Goal: Task Accomplishment & Management: Manage account settings

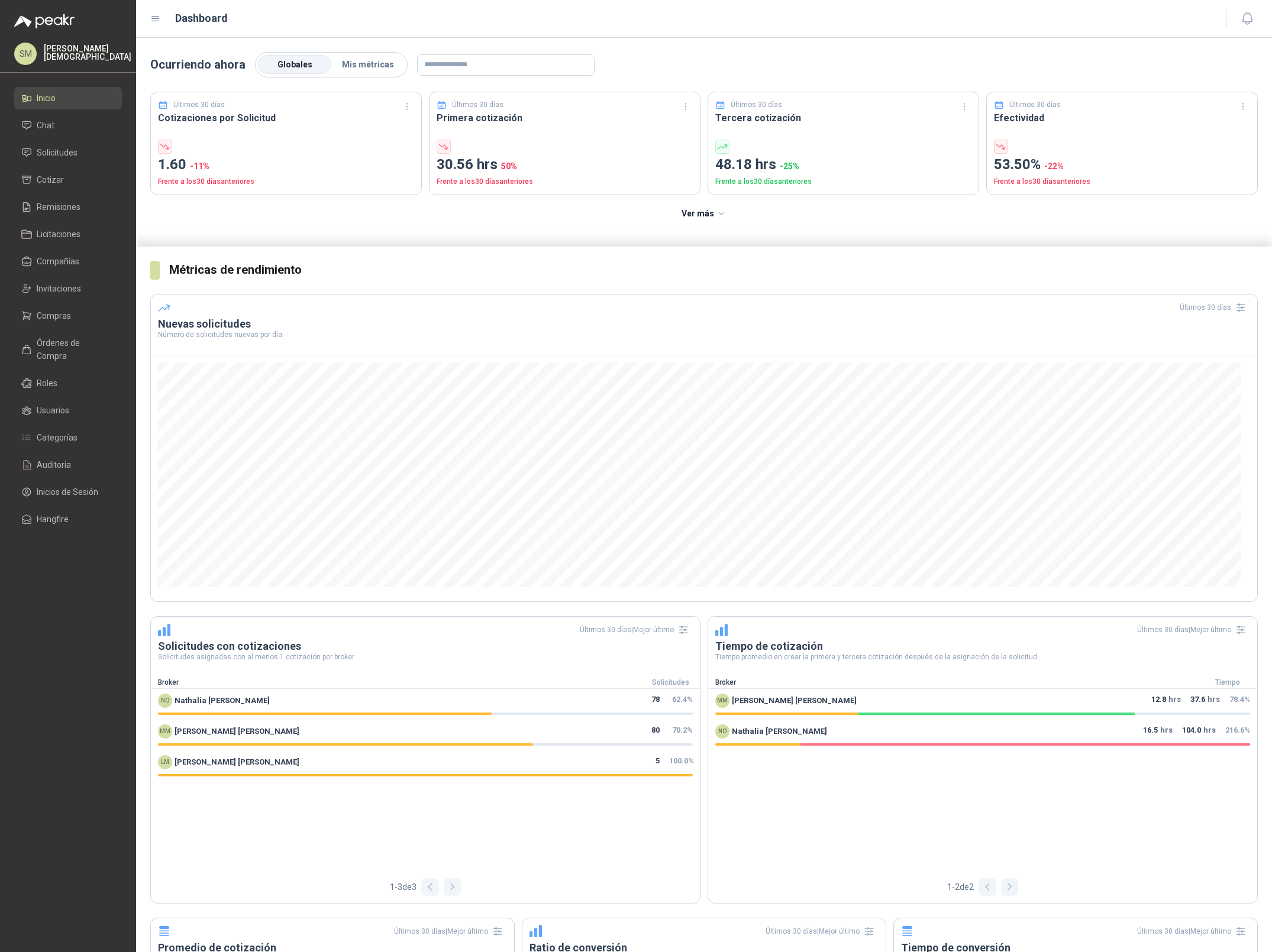
click at [53, 300] on ul "Inicio Chat Solicitudes Cotizar Remisiones Licitaciones Compañías Invitaciones …" at bounding box center [67, 311] width 136 height 448
click at [57, 287] on span "Invitaciones" at bounding box center [59, 288] width 44 height 13
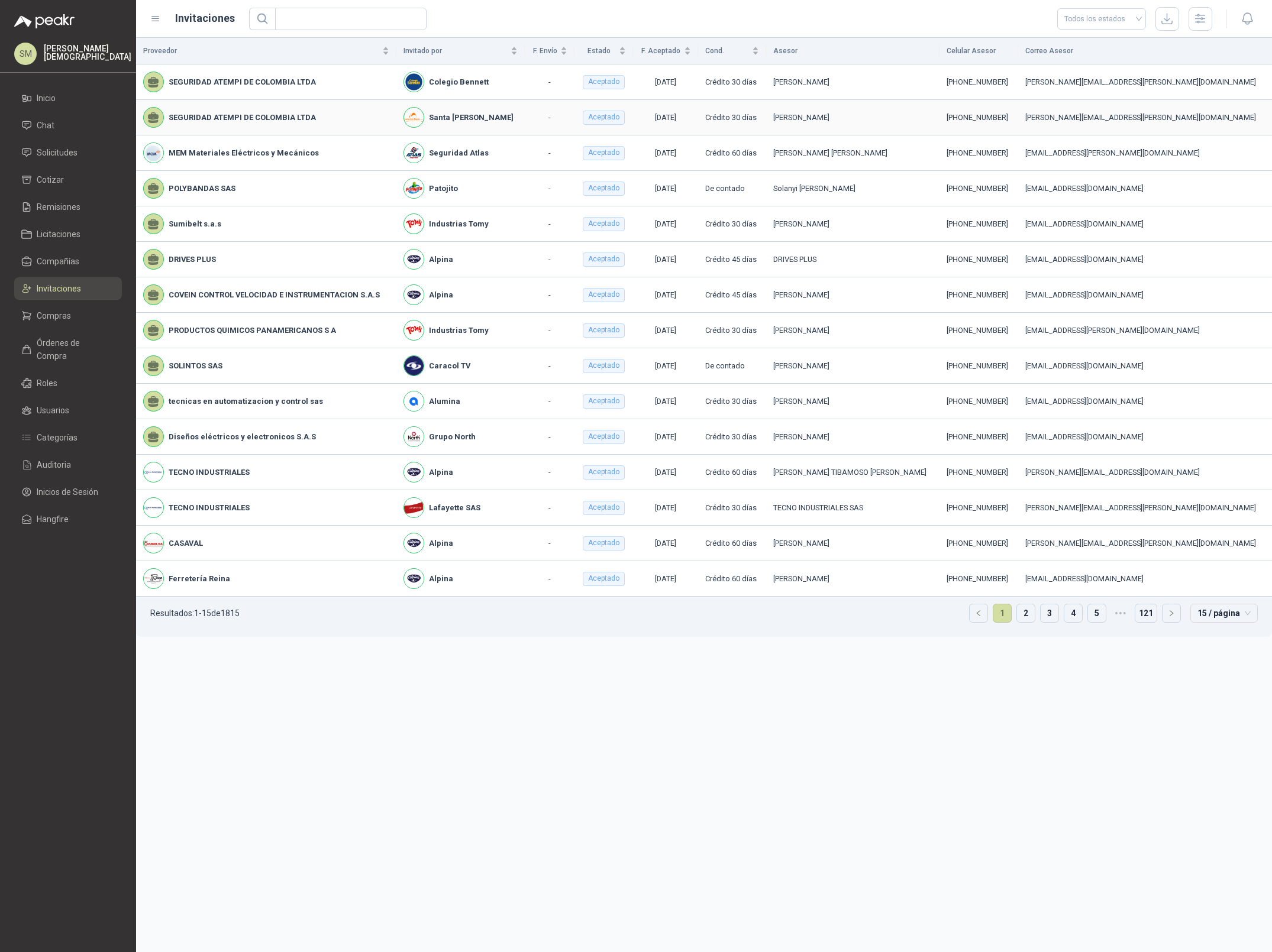
click at [270, 114] on b "SEGURIDAD ATEMPI DE COLOMBIA LTDA" at bounding box center [242, 117] width 147 height 12
click at [563, 118] on td "-" at bounding box center [550, 117] width 50 height 35
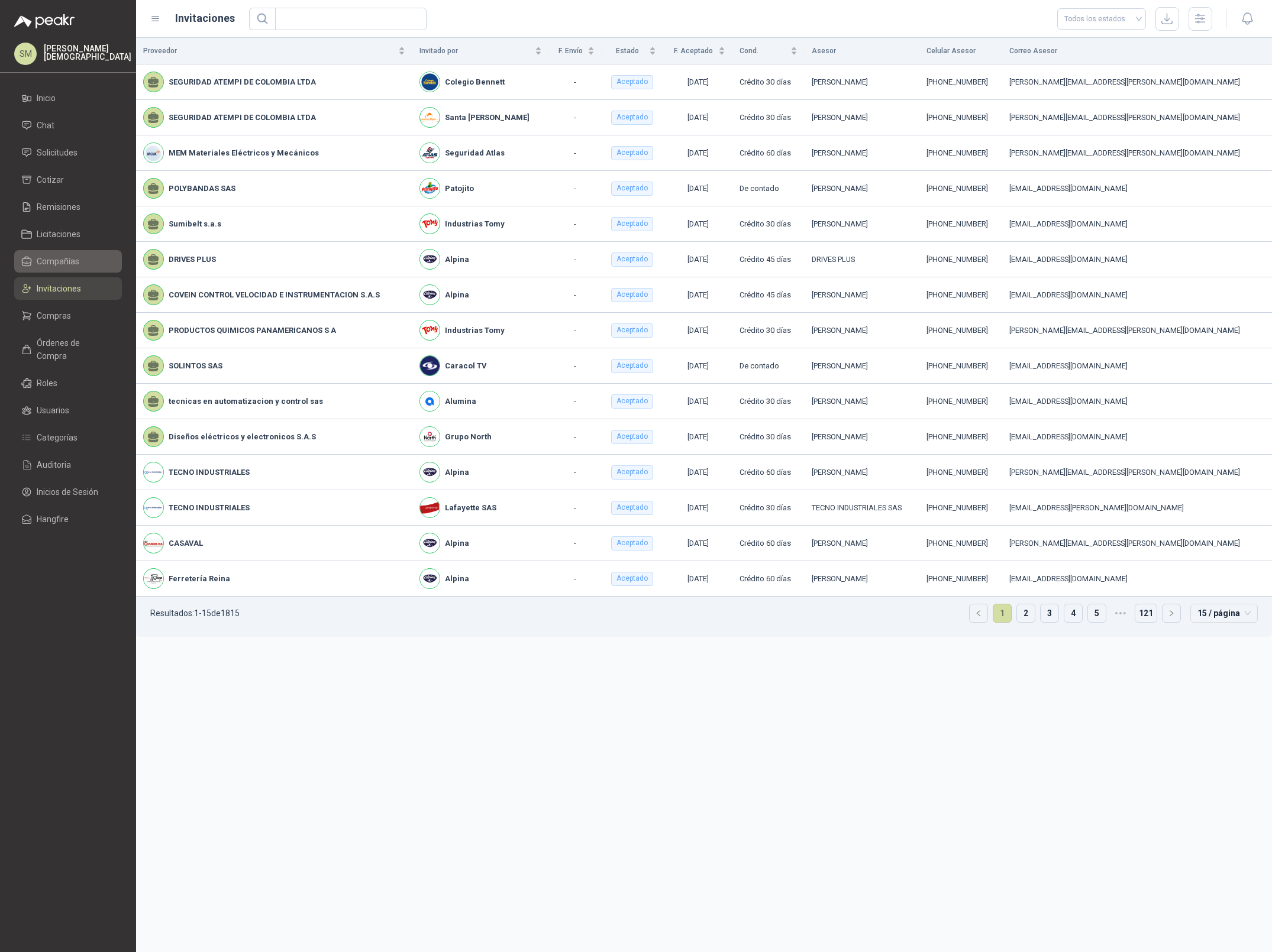
click at [64, 255] on span "Compañías" at bounding box center [58, 261] width 43 height 13
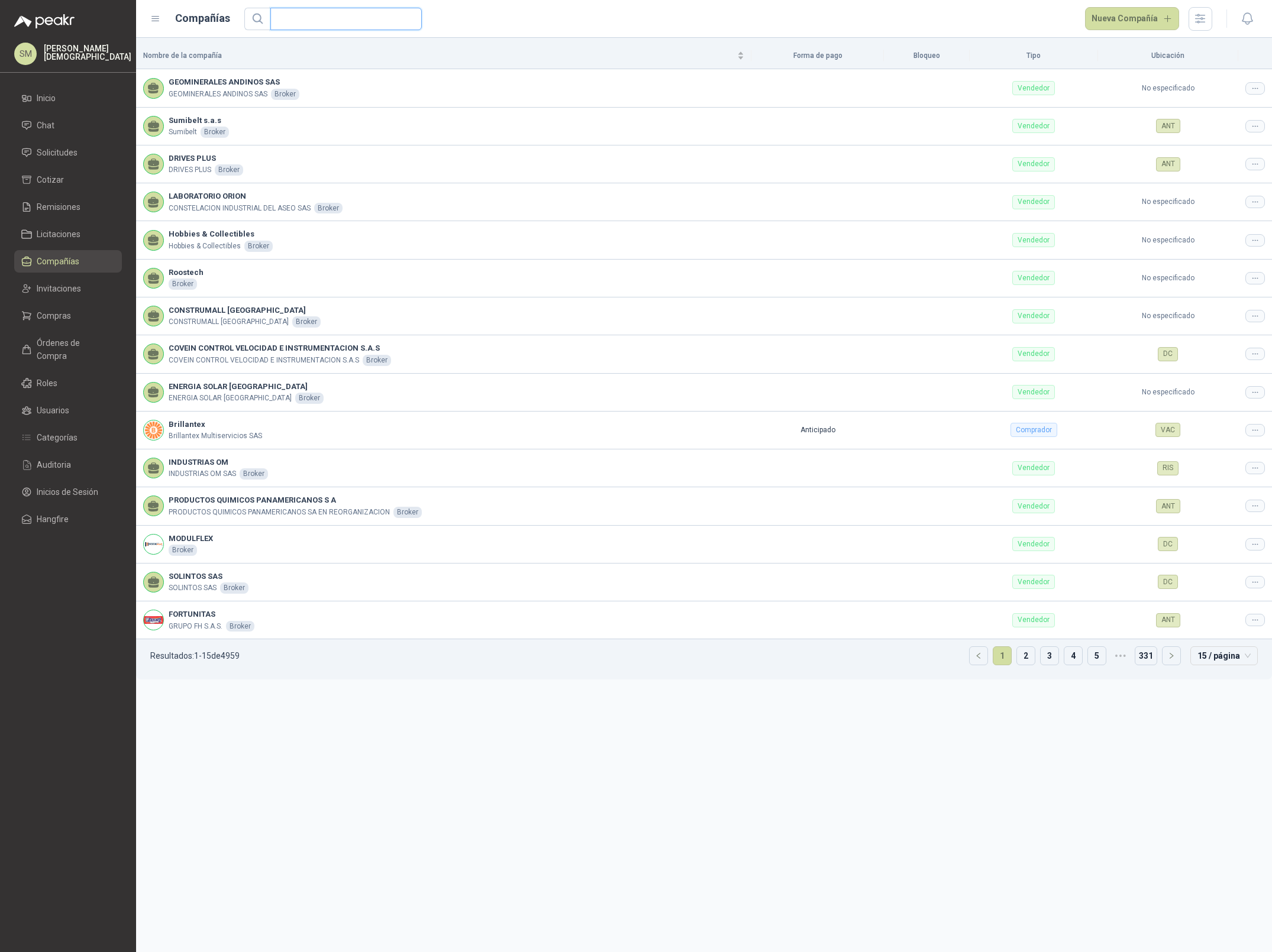
click at [340, 15] on input "text" at bounding box center [341, 18] width 128 height 22
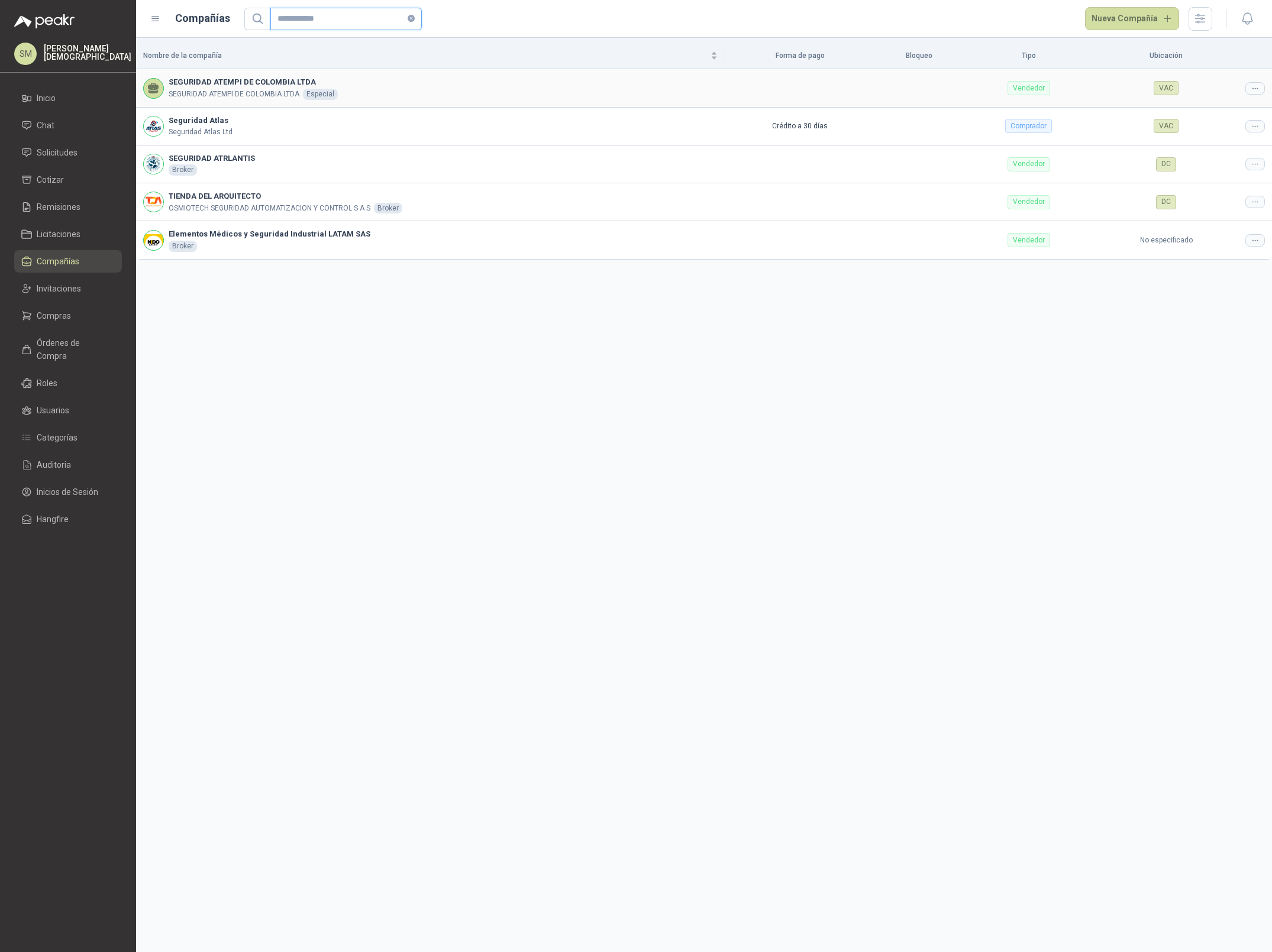
type input "**********"
click at [1253, 89] on icon at bounding box center [1254, 88] width 9 height 9
click at [1233, 105] on span "Editar compañía" at bounding box center [1225, 108] width 61 height 13
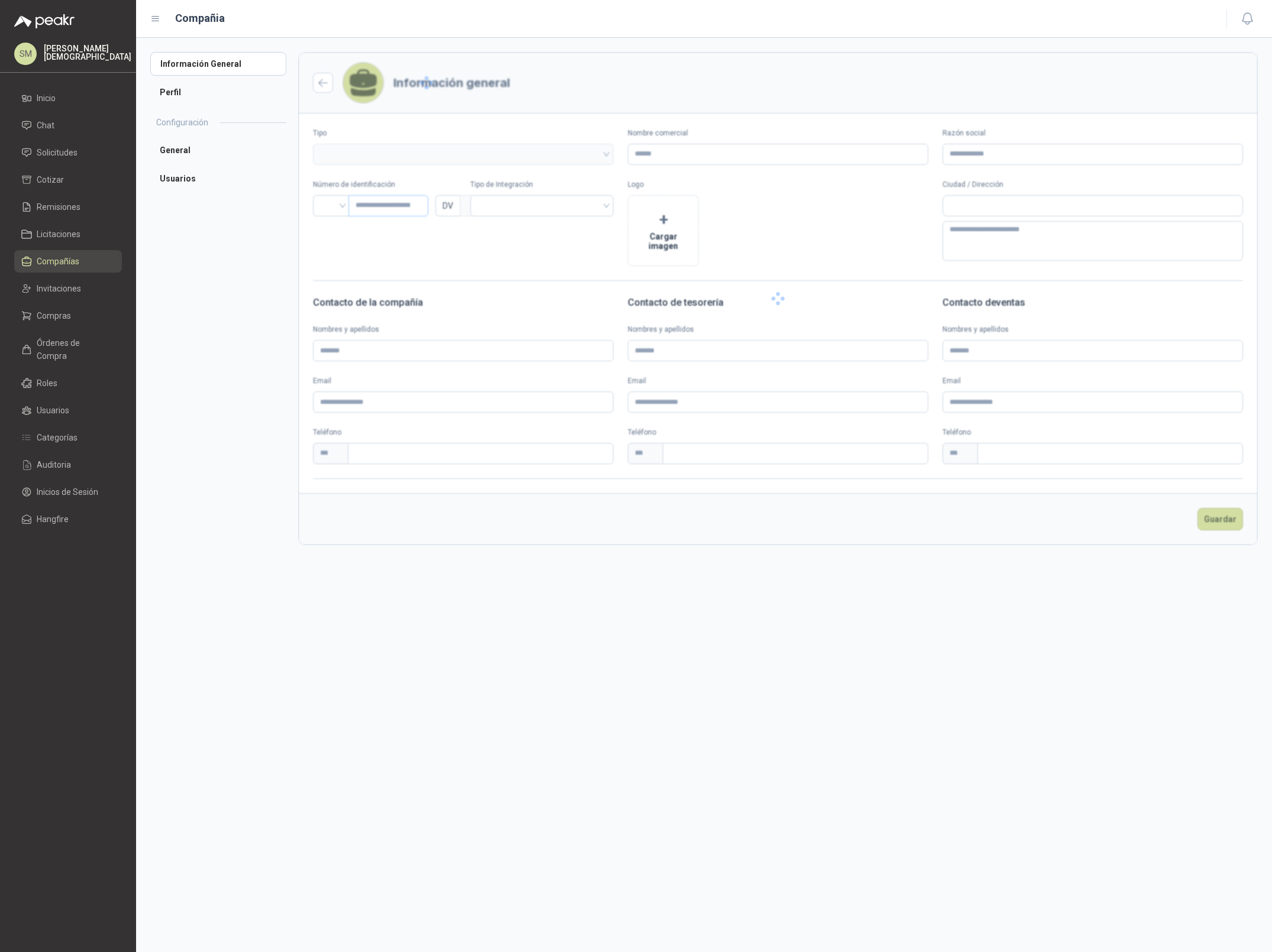
type input "**********"
type input "*********"
type input "*"
type textarea "**********"
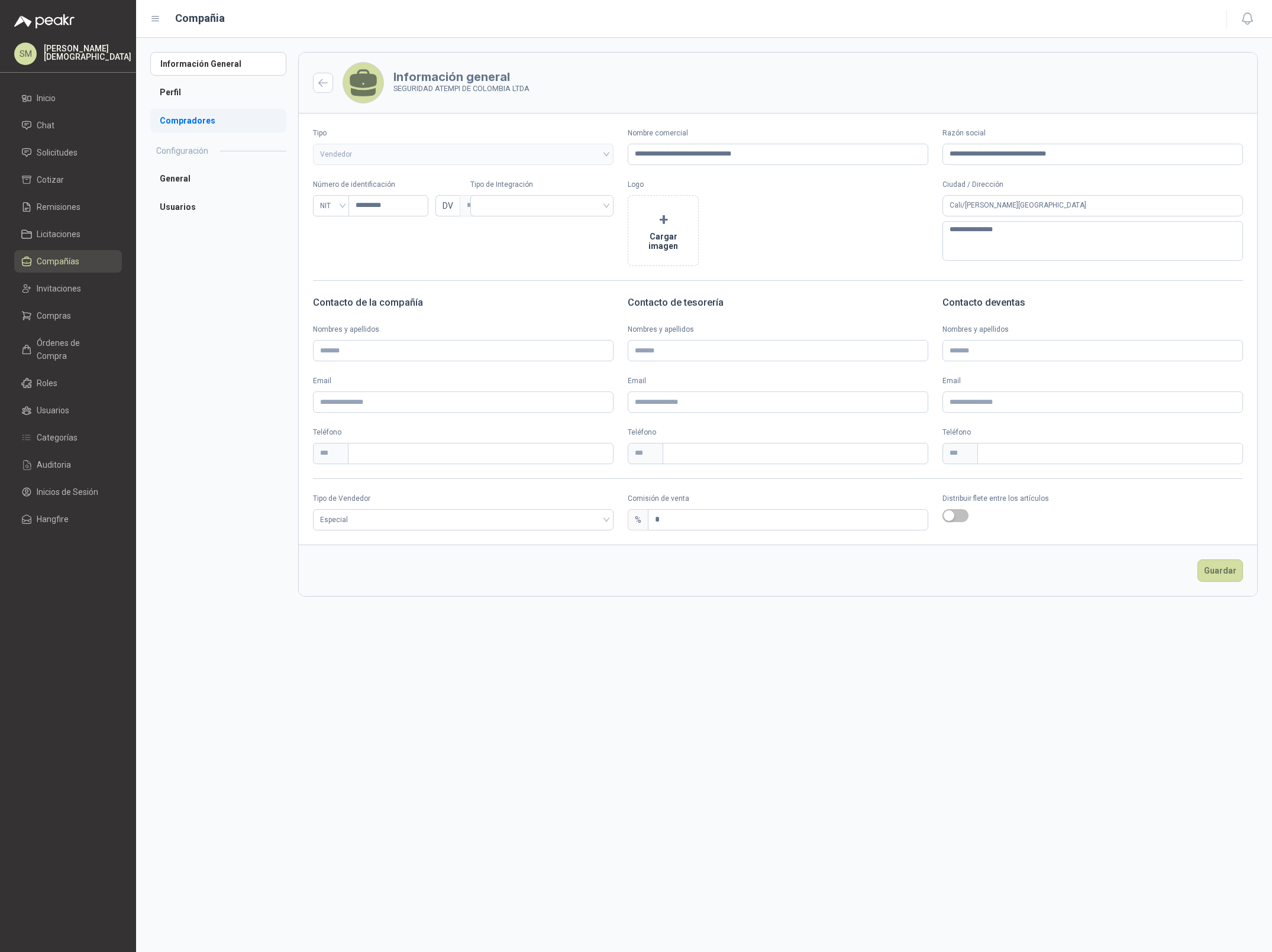
click at [190, 122] on li "Compradores" at bounding box center [218, 120] width 136 height 23
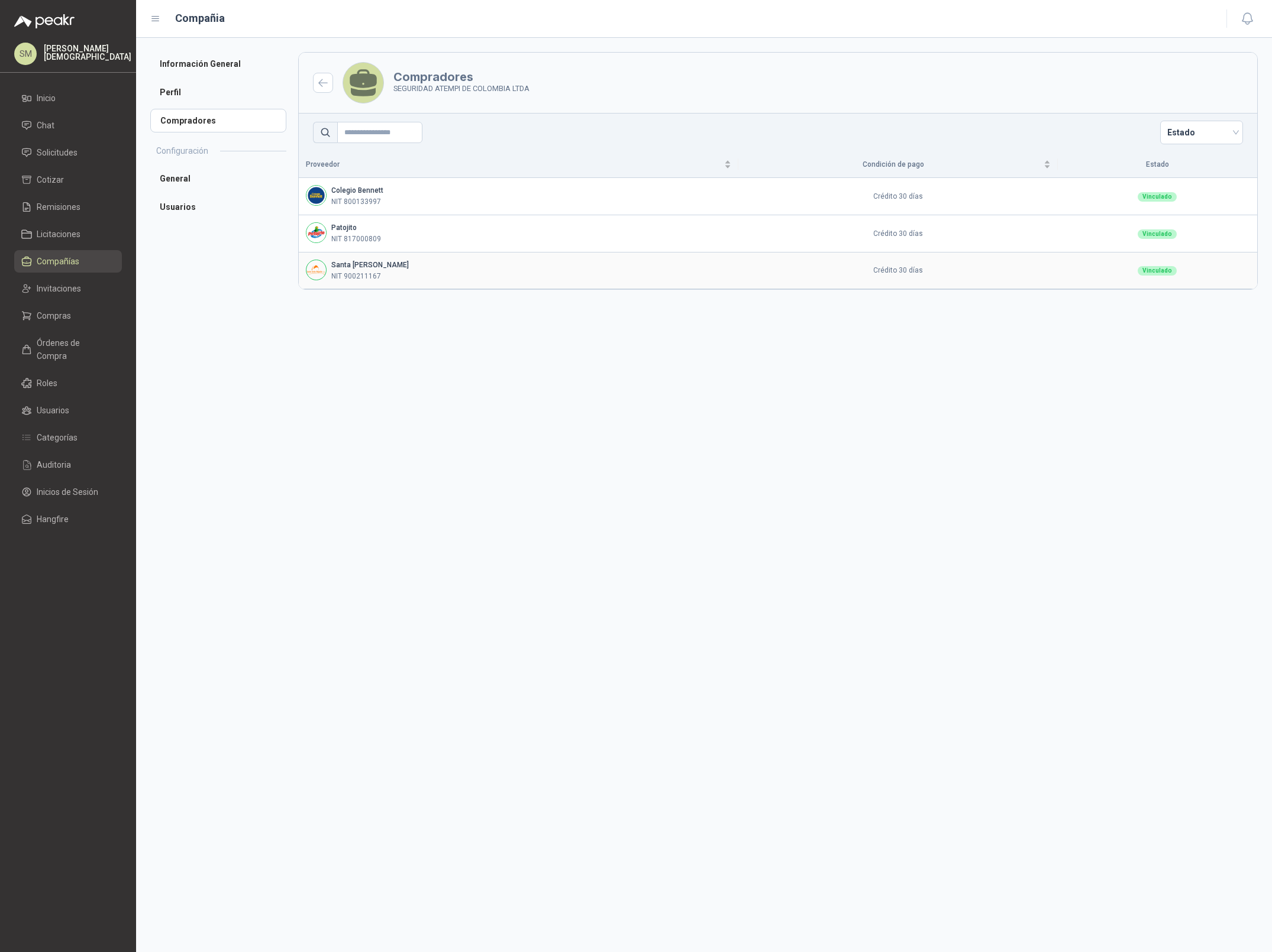
click at [1144, 275] on div "Vinculado" at bounding box center [1157, 271] width 39 height 10
click at [1152, 271] on div "Vinculado" at bounding box center [1157, 271] width 39 height 10
drag, startPoint x: 718, startPoint y: 279, endPoint x: 422, endPoint y: 266, distance: 296.3
click at [431, 266] on tr "Santa Anita Napoles NIT 900211167 Crédito 30 días Vinculado" at bounding box center [778, 271] width 959 height 37
click at [387, 266] on b "Santa [PERSON_NAME]" at bounding box center [370, 265] width 77 height 8
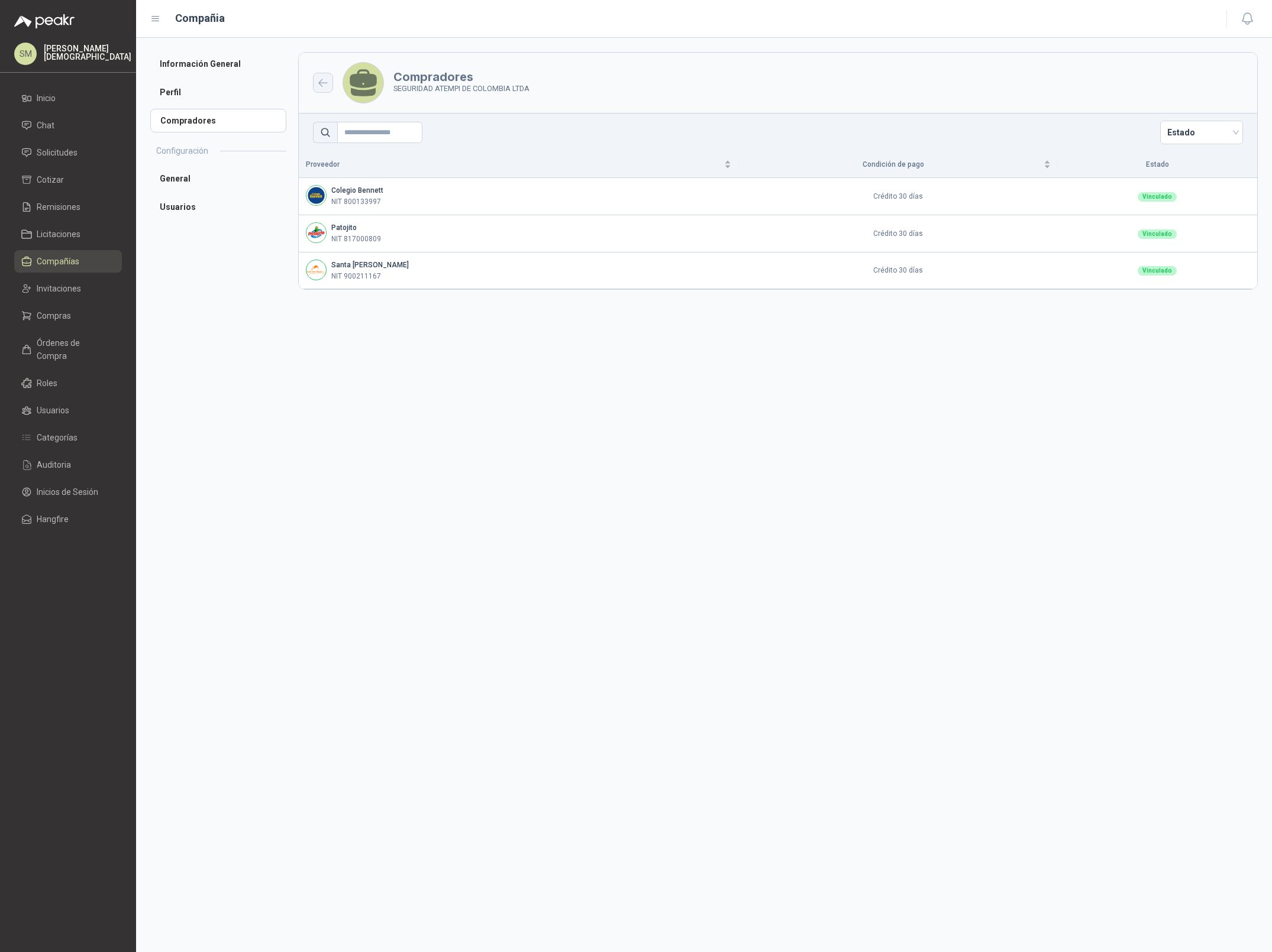
click at [321, 80] on icon "button" at bounding box center [323, 83] width 9 height 7
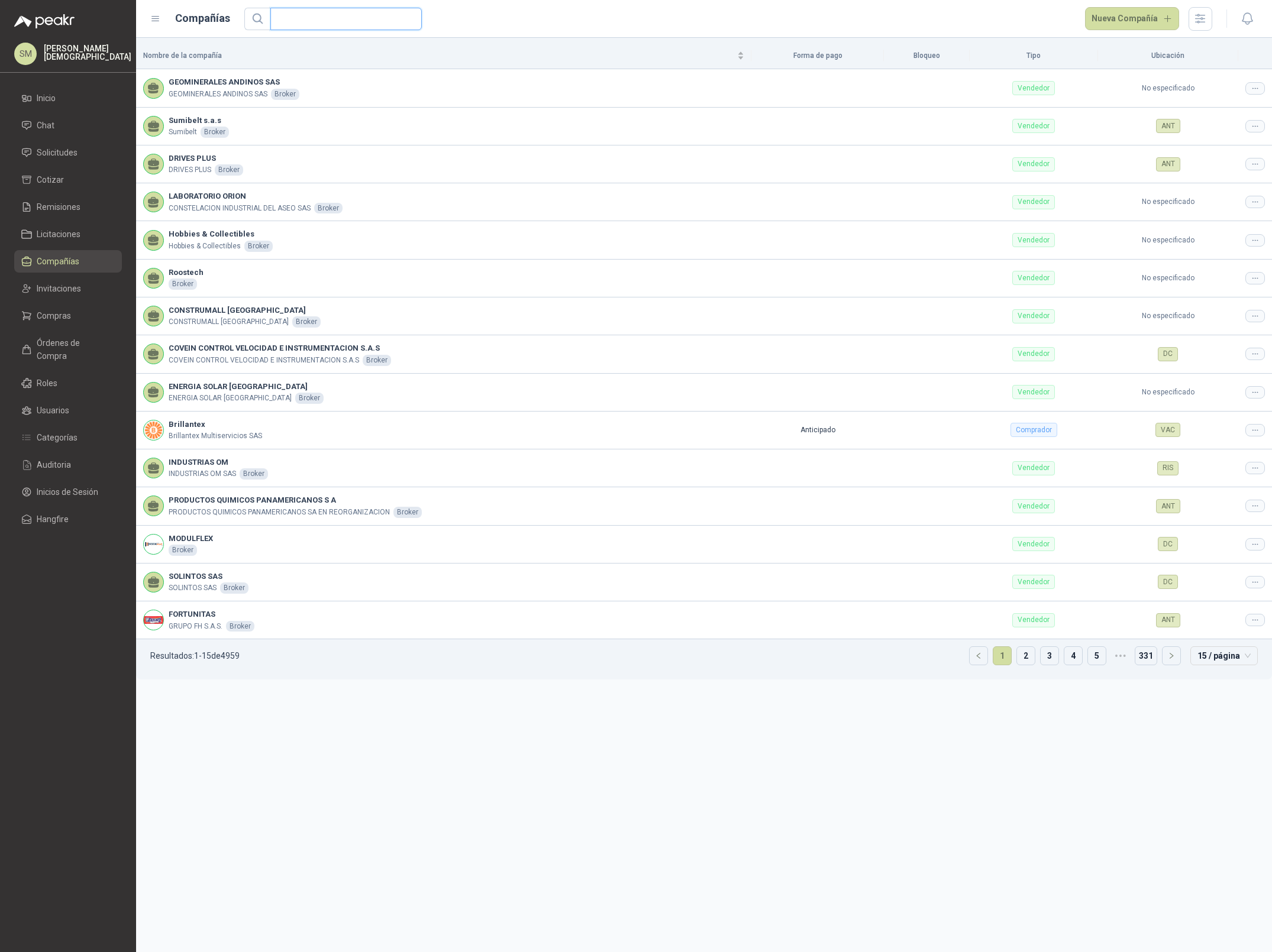
click at [299, 21] on input "text" at bounding box center [341, 18] width 128 height 22
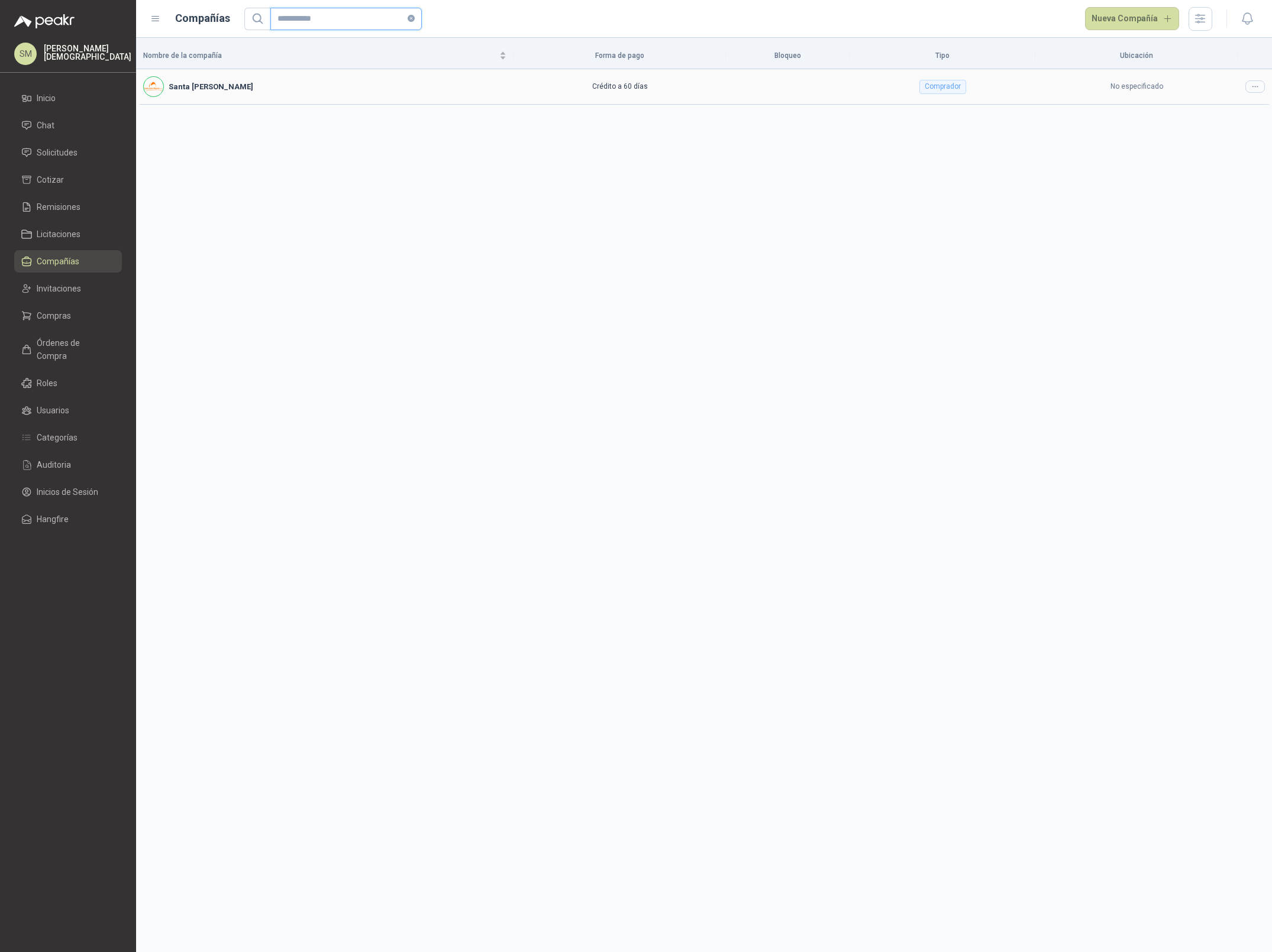
type input "**********"
click at [1255, 90] on icon at bounding box center [1254, 86] width 9 height 9
click at [1241, 105] on span "Editar compañía" at bounding box center [1225, 108] width 61 height 13
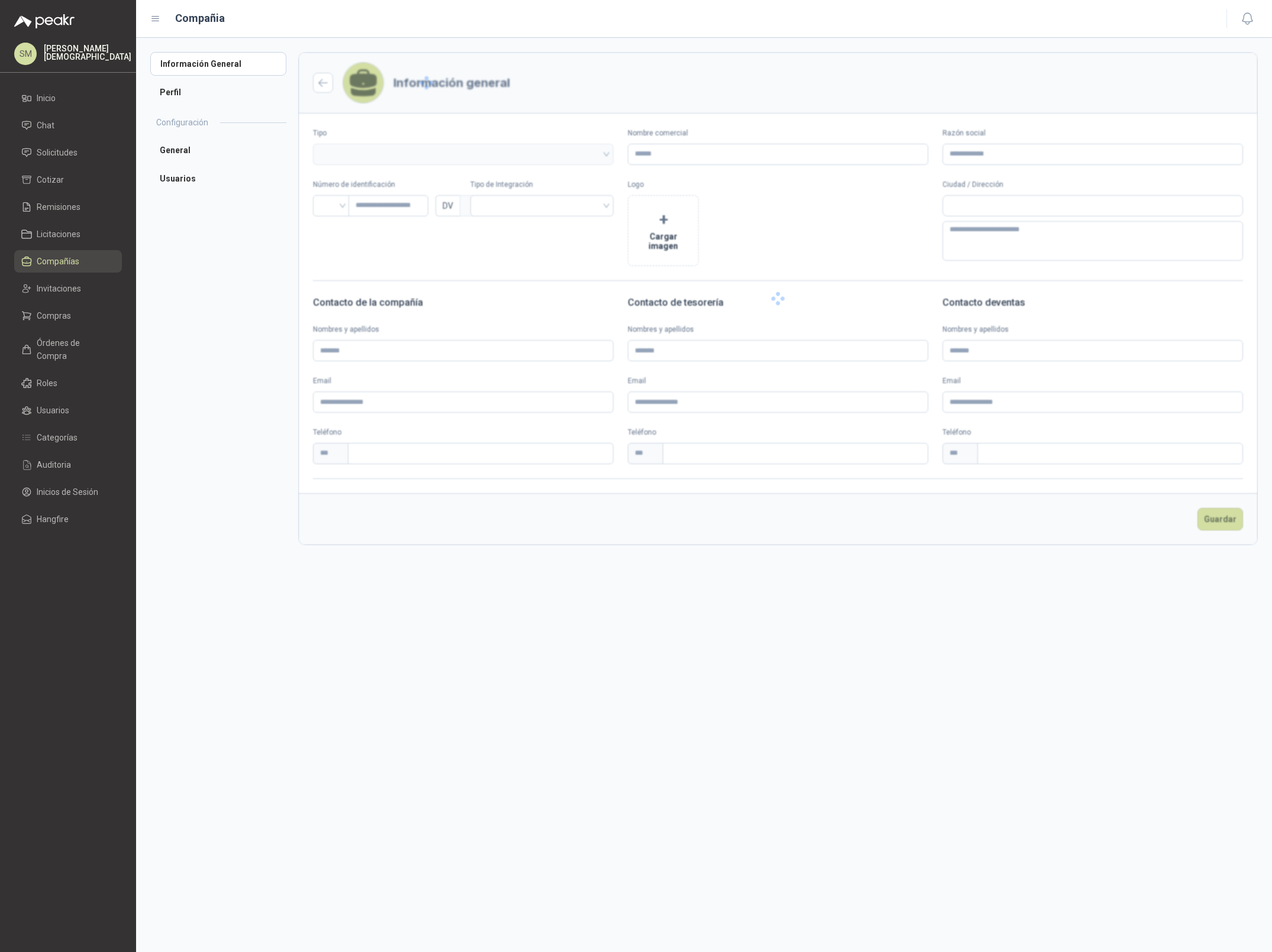
type input "**********"
type input "*********"
type input "*"
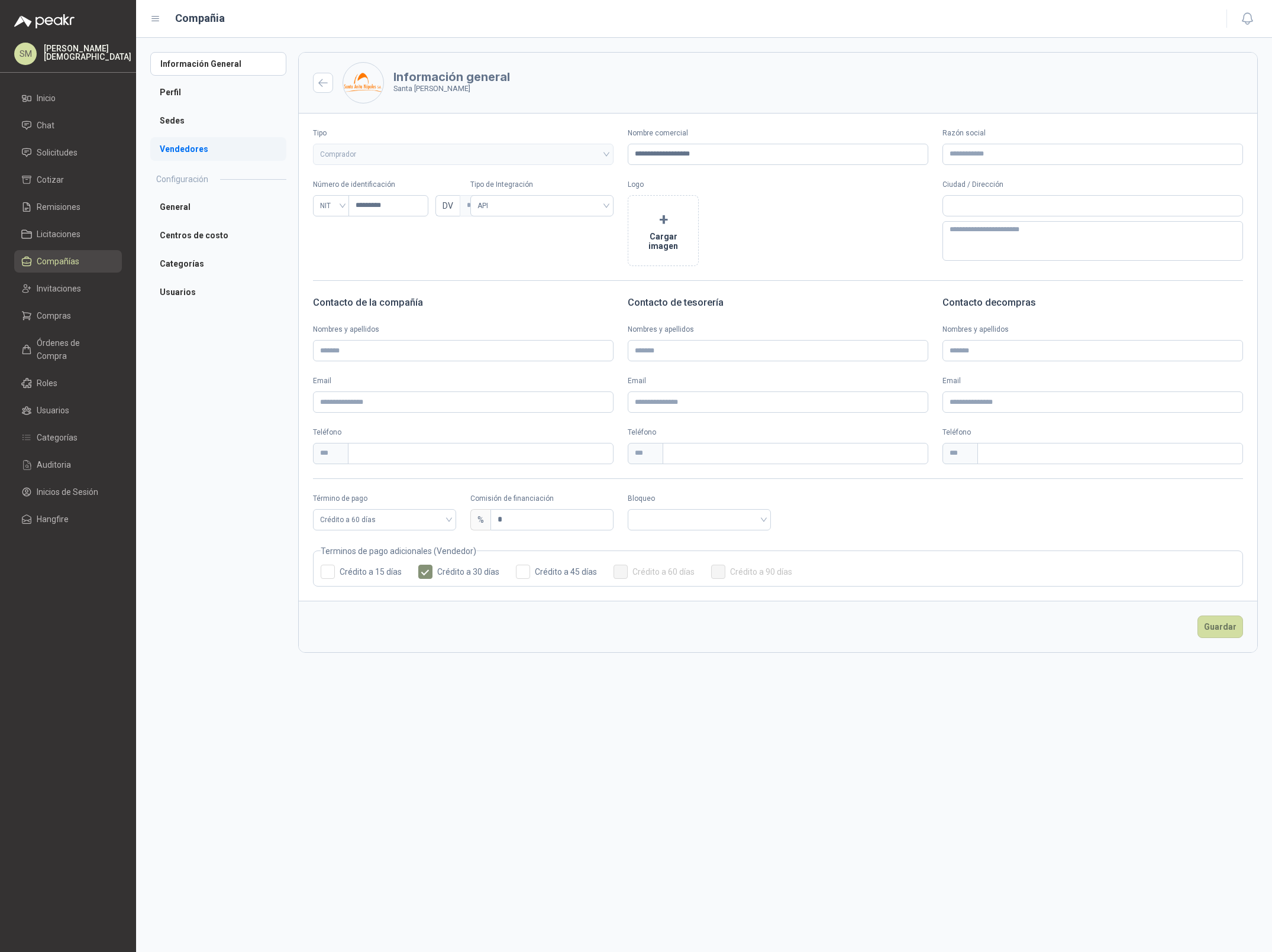
click at [191, 142] on li "Vendedores" at bounding box center [218, 149] width 136 height 23
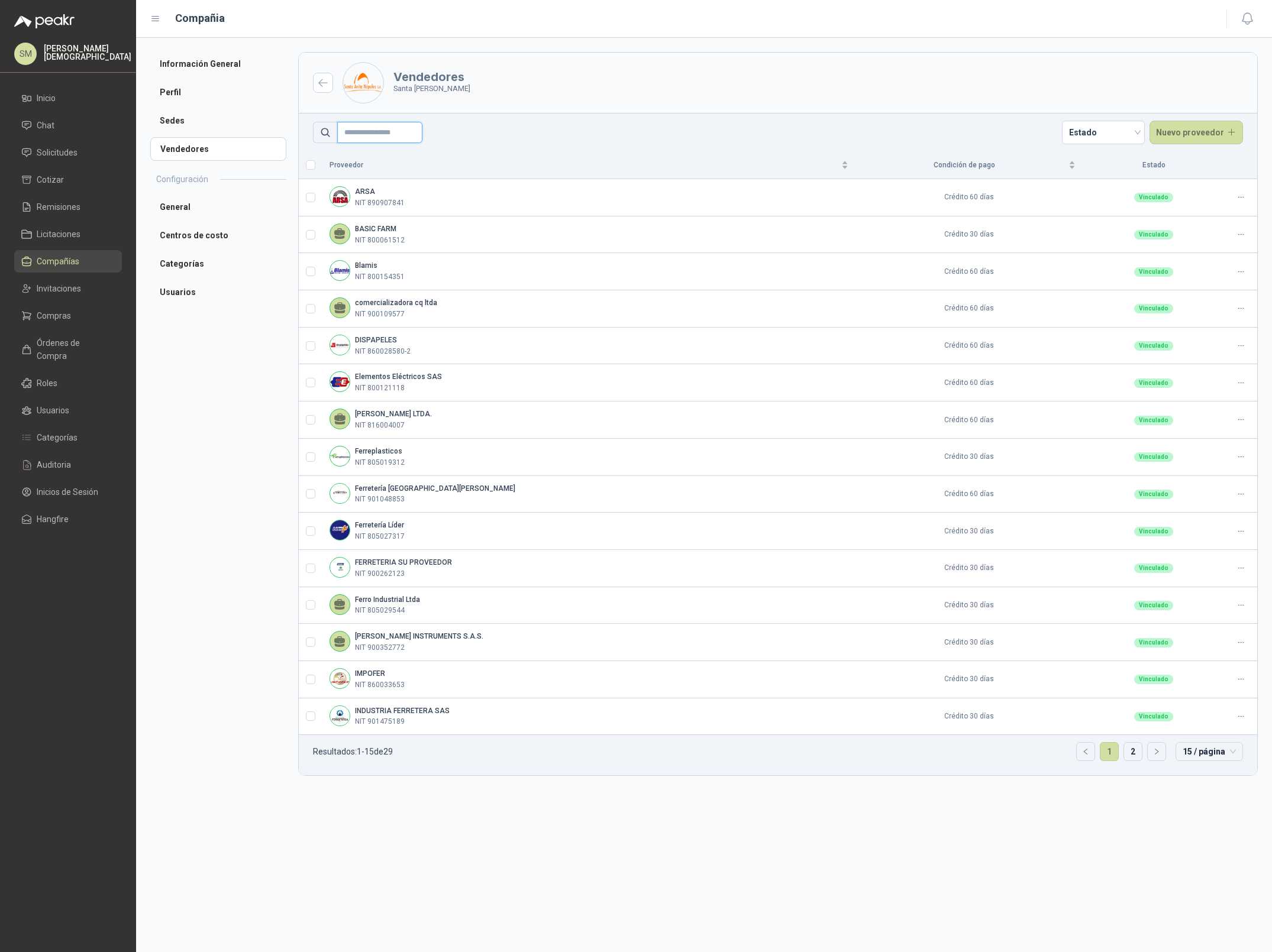
click at [368, 133] on input "text" at bounding box center [380, 133] width 85 height 22
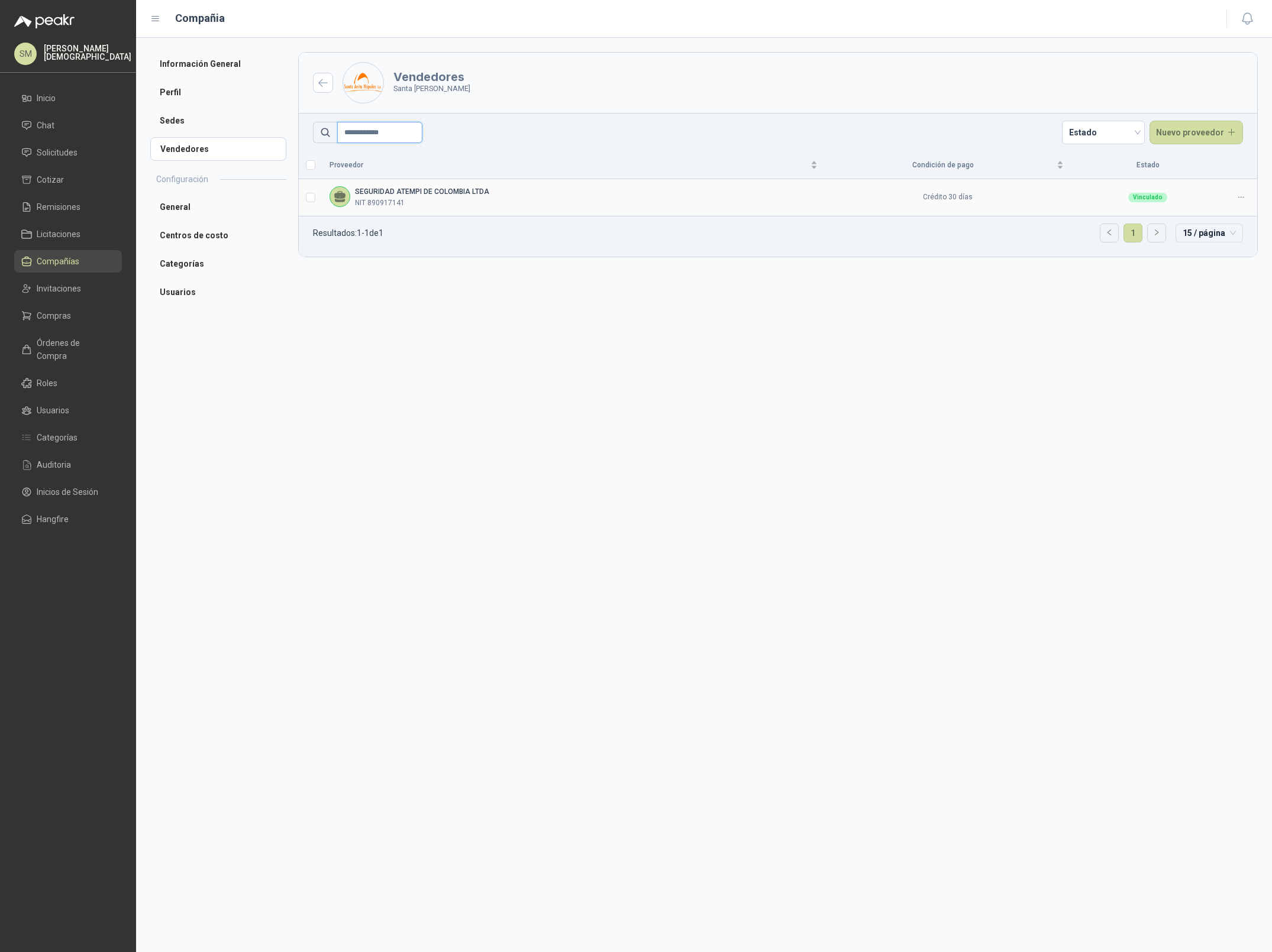
type input "**********"
click at [1241, 198] on icon at bounding box center [1241, 197] width 9 height 9
click at [1245, 257] on span "Eliminar" at bounding box center [1236, 255] width 35 height 13
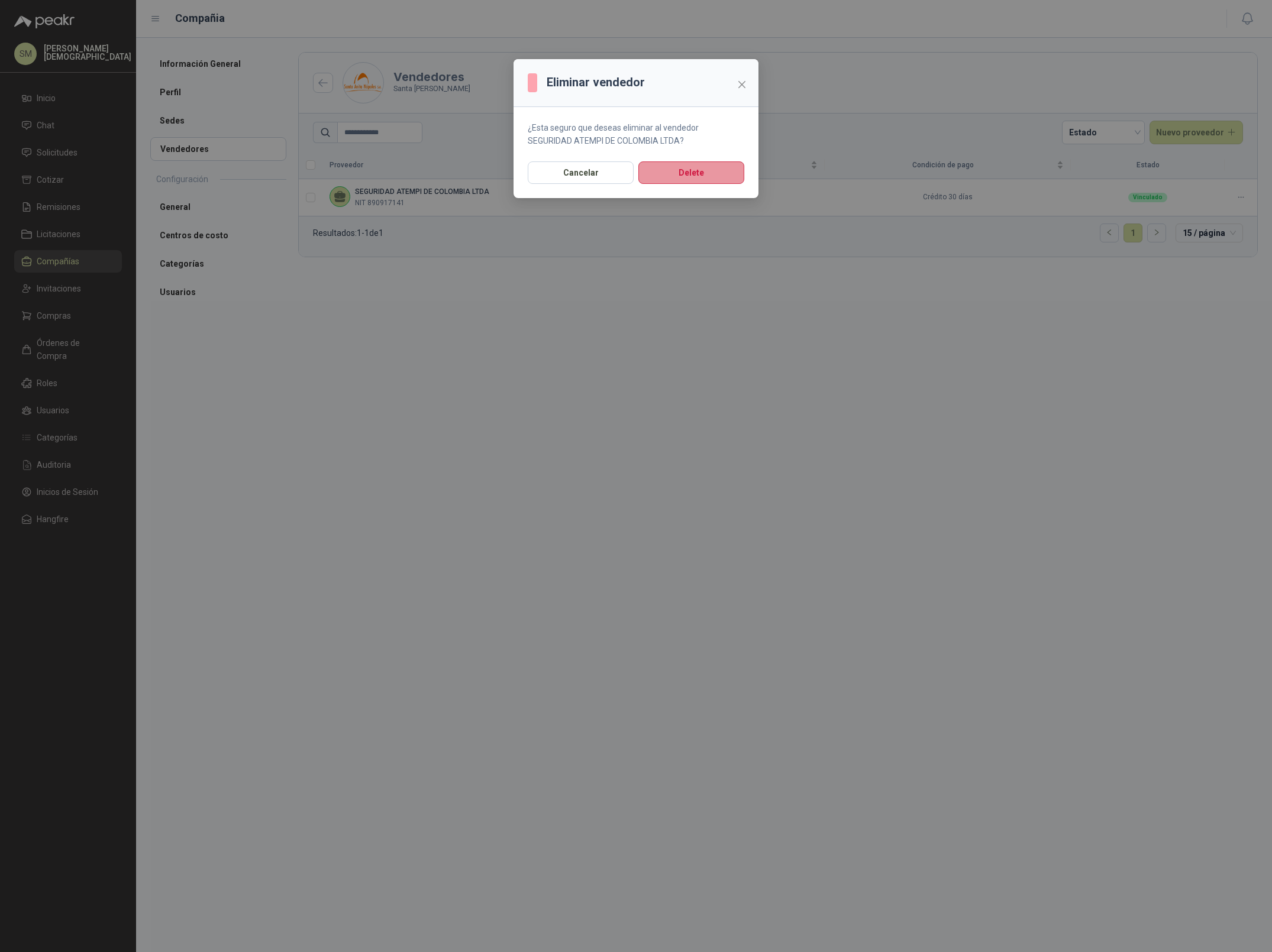
click at [692, 173] on button "Delete" at bounding box center [691, 173] width 106 height 22
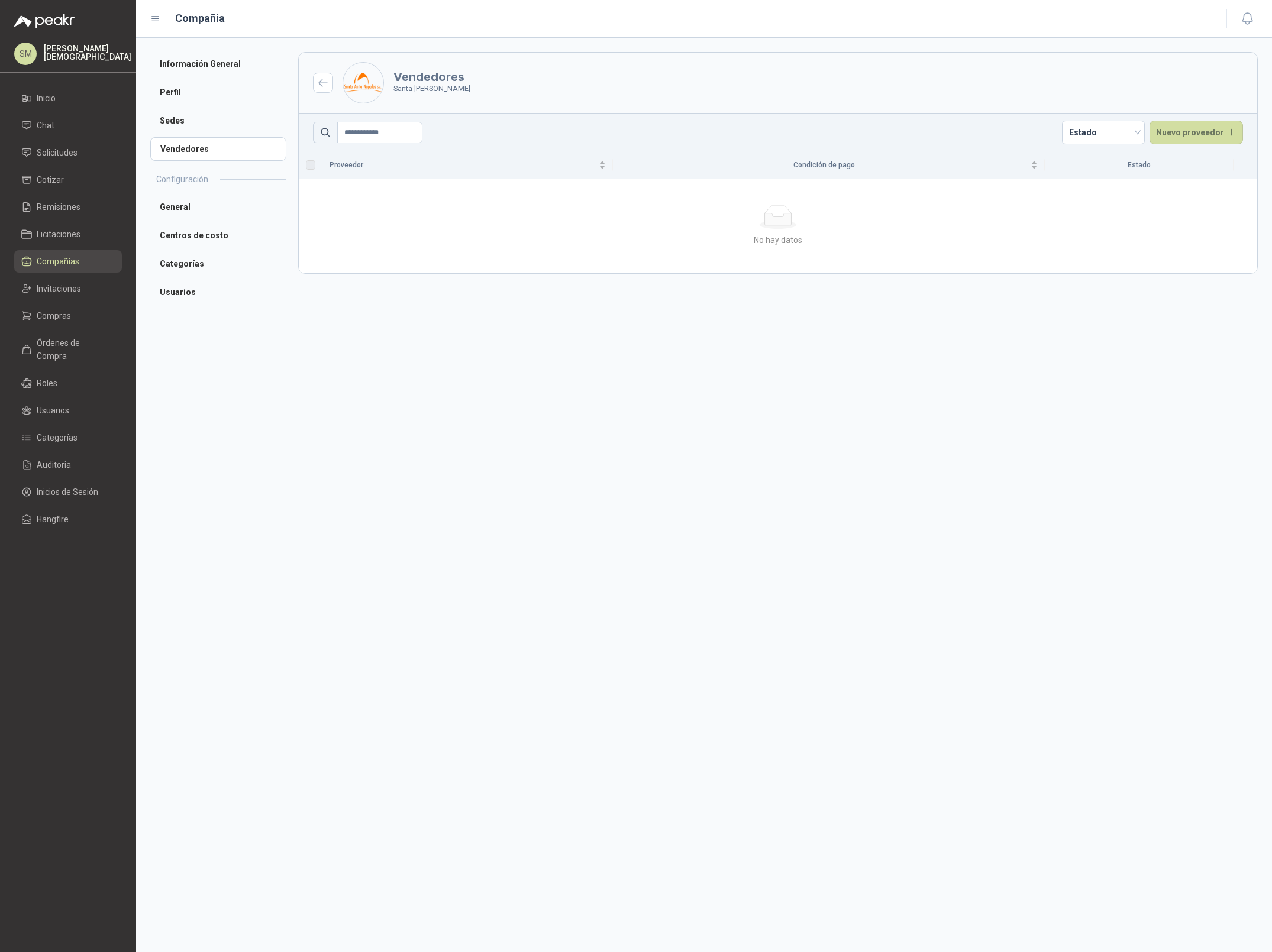
click at [583, 91] on header "Vendedores Santa Anita Napoles" at bounding box center [778, 84] width 959 height 61
click at [80, 292] on span "Invitaciones" at bounding box center [59, 288] width 44 height 13
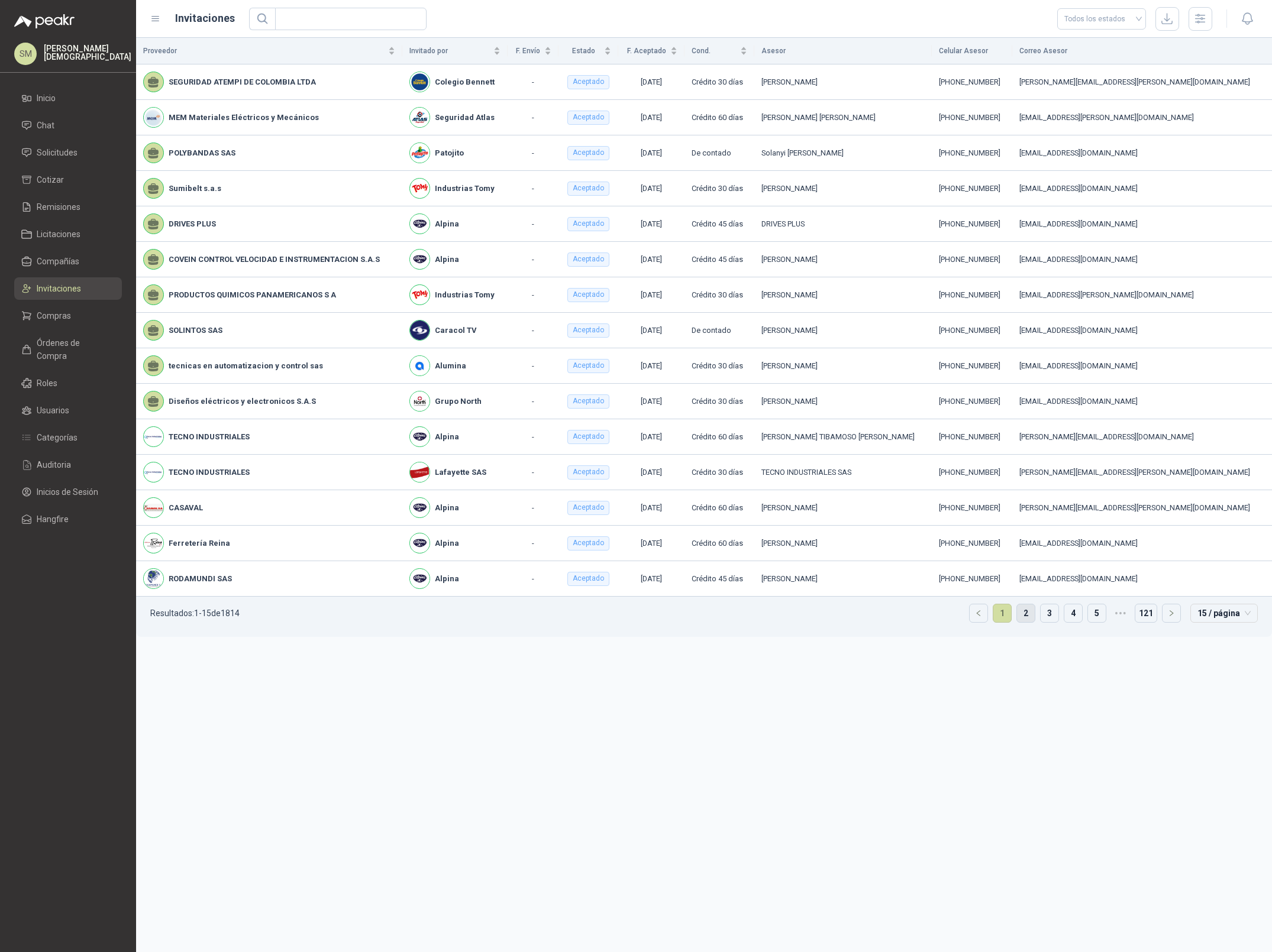
click at [1029, 620] on link "2" at bounding box center [1026, 613] width 18 height 18
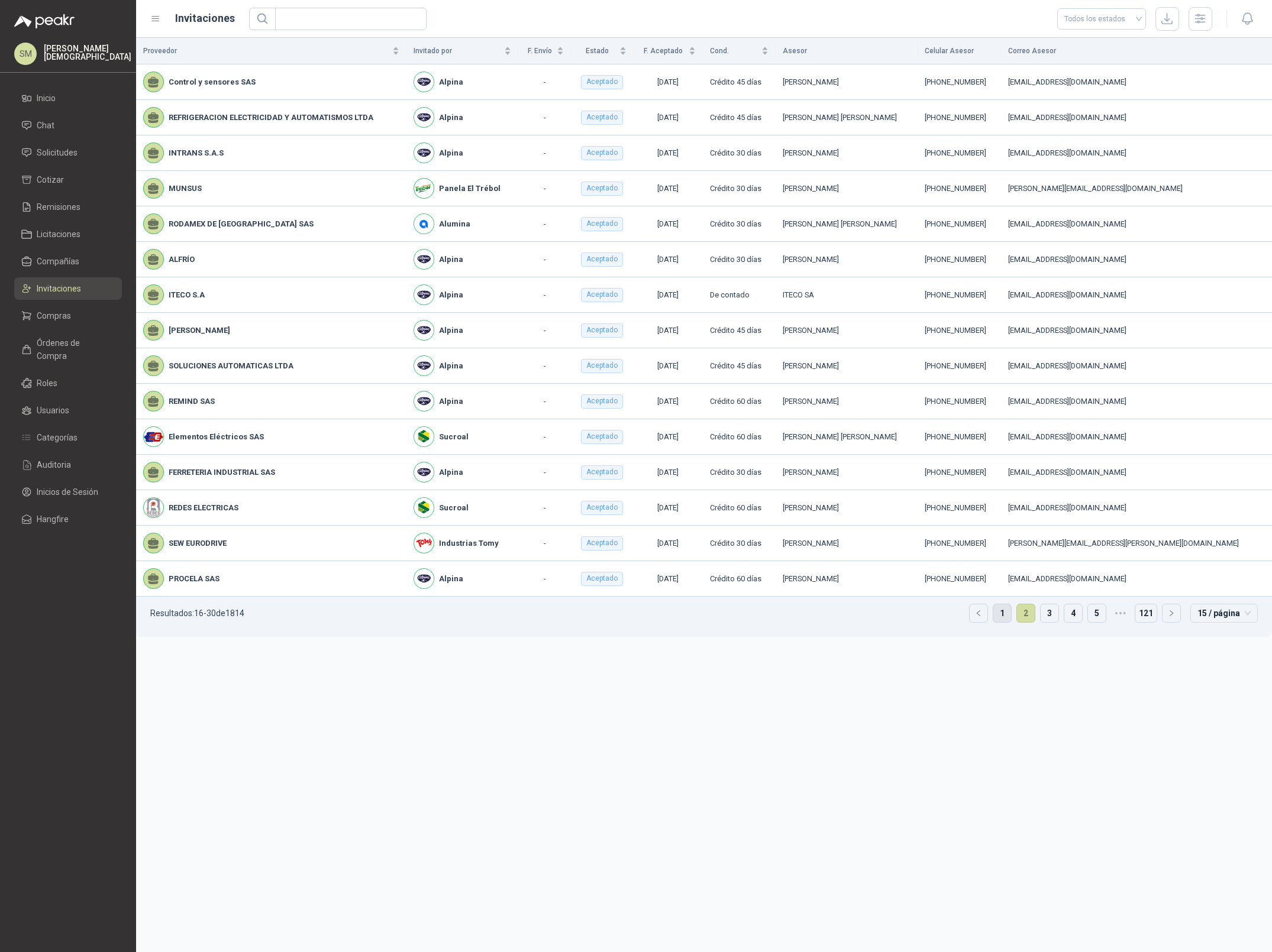
click at [996, 619] on link "1" at bounding box center [1002, 613] width 18 height 18
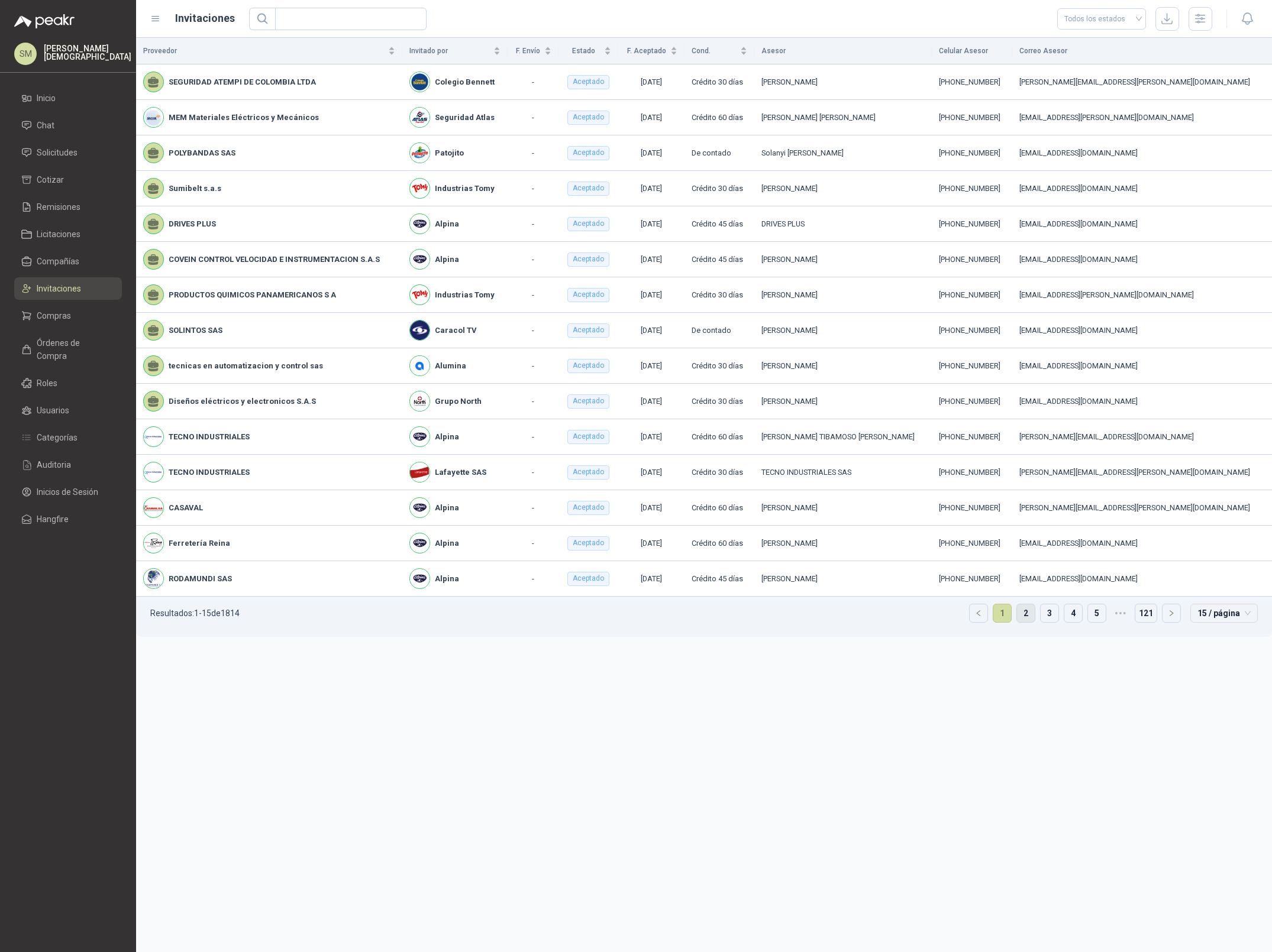
click at [1024, 620] on link "2" at bounding box center [1026, 613] width 18 height 18
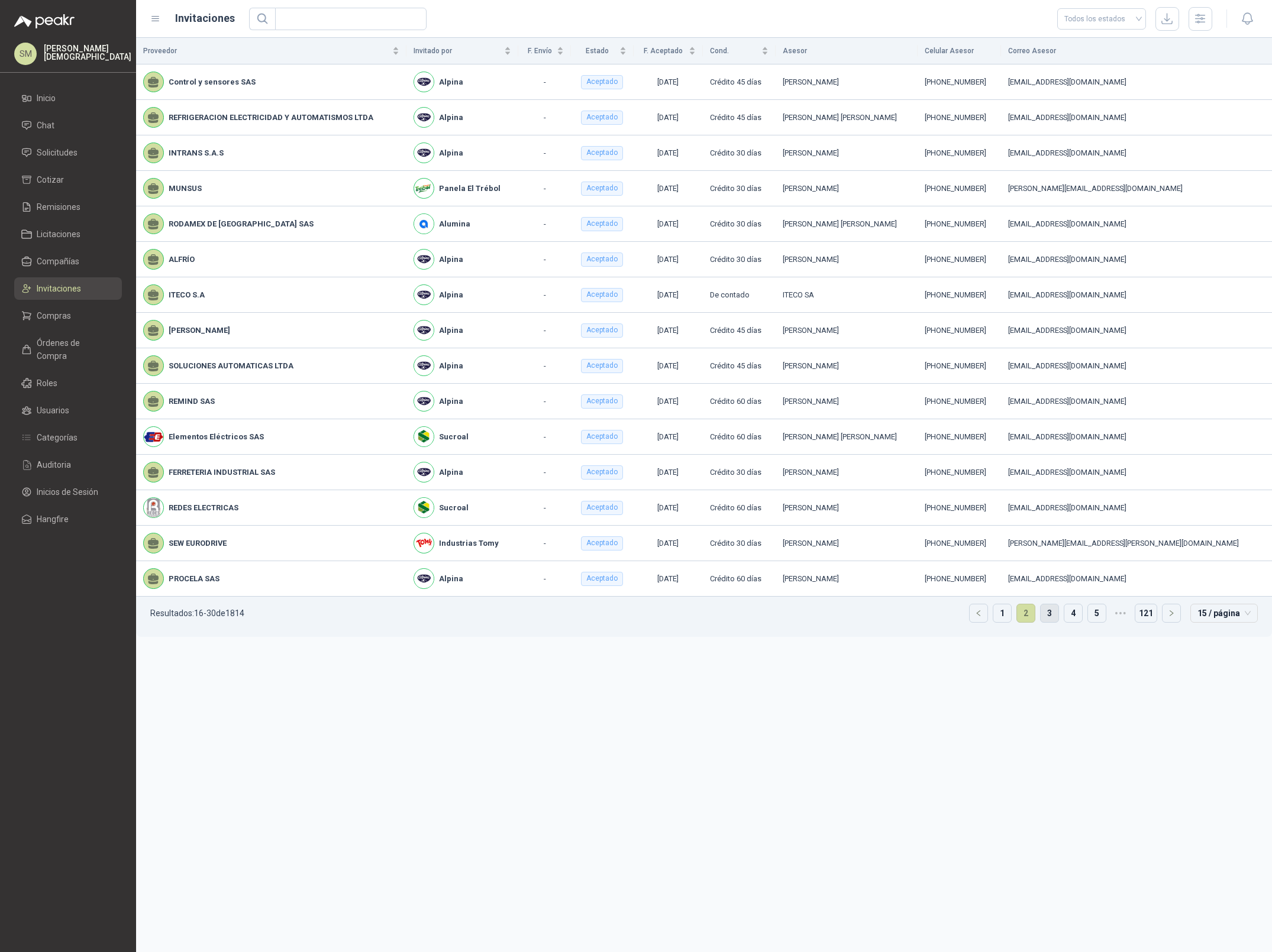
click at [1046, 617] on link "3" at bounding box center [1049, 613] width 18 height 18
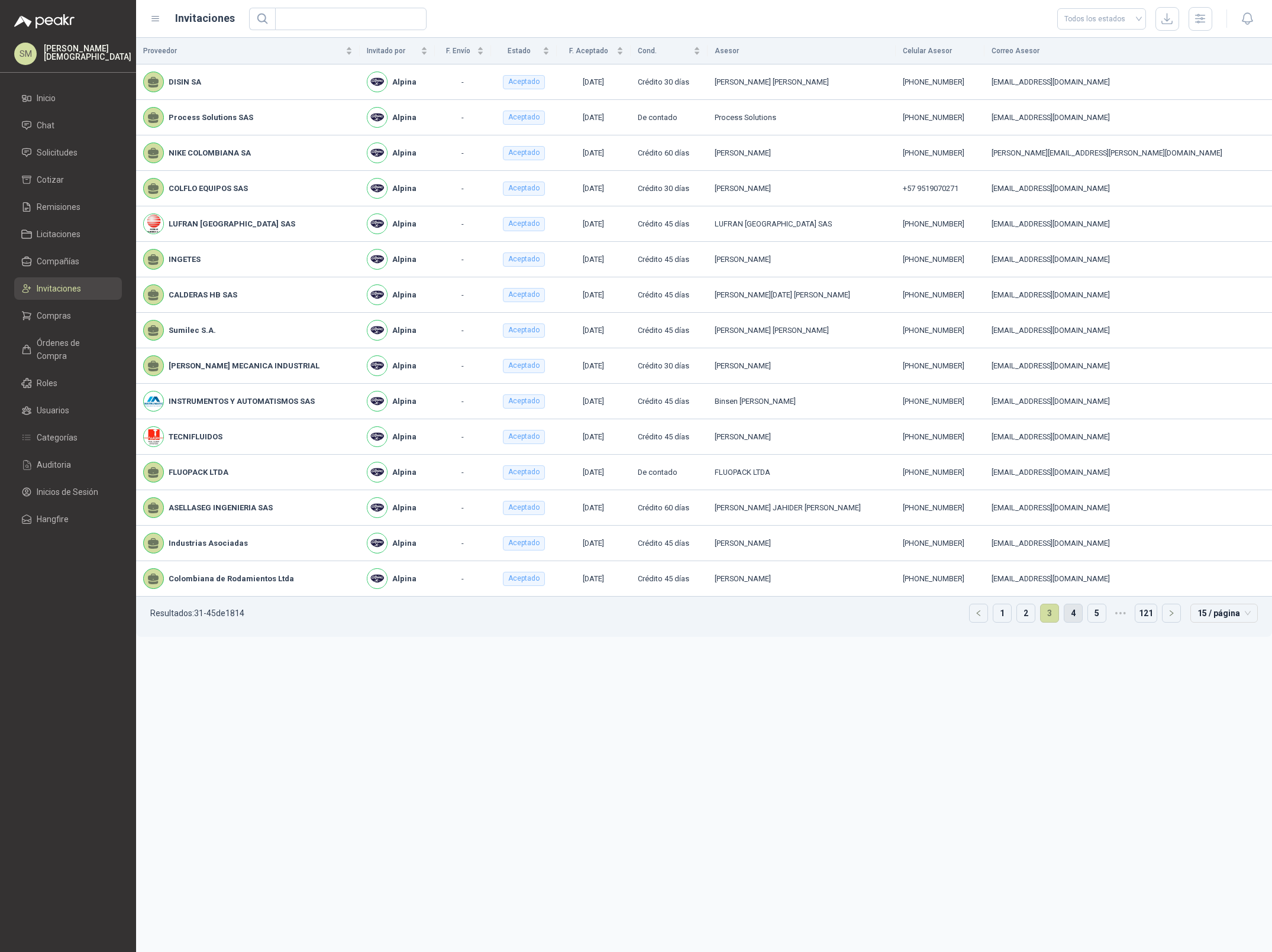
click at [1071, 619] on link "4" at bounding box center [1074, 613] width 18 height 18
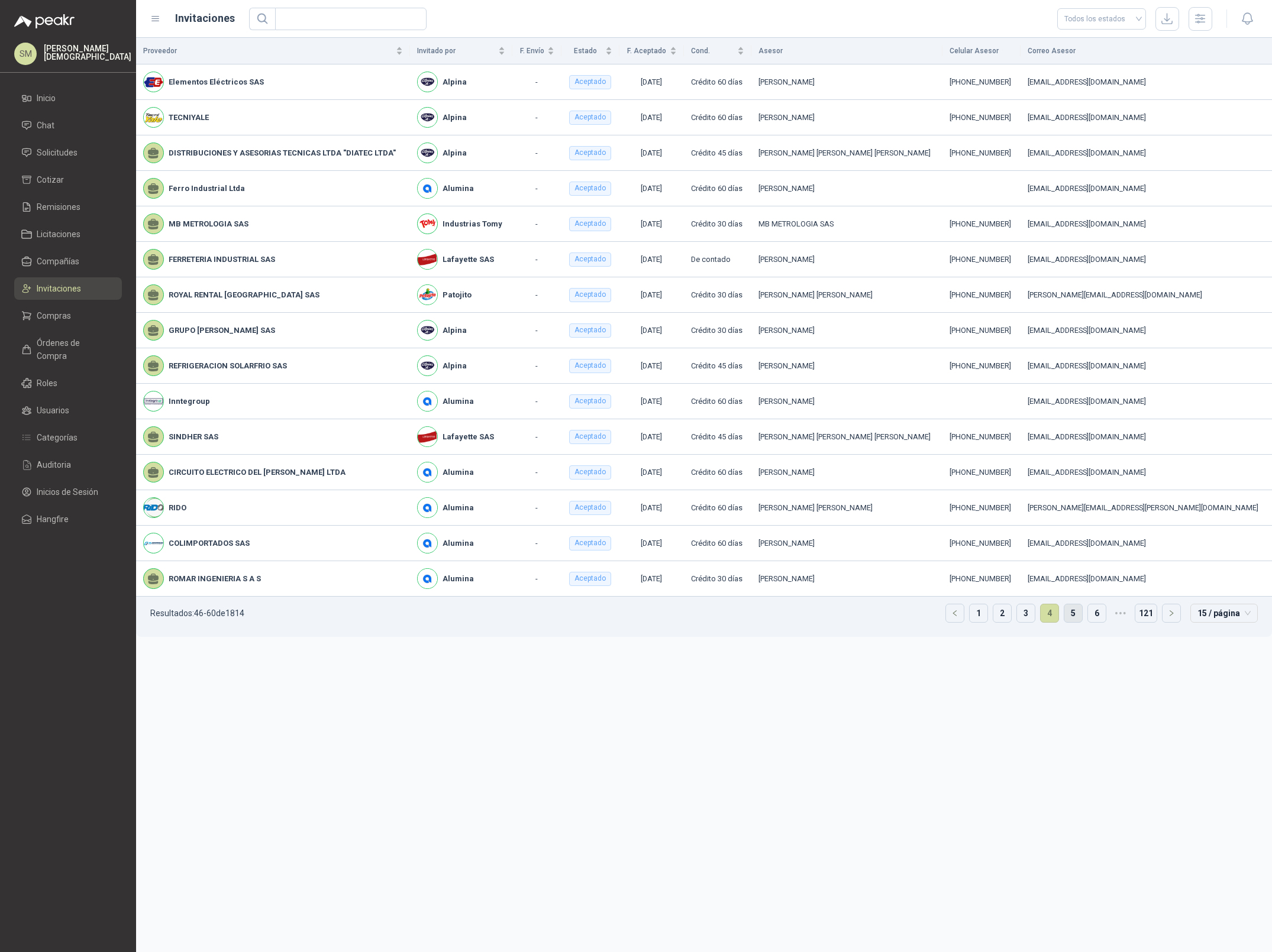
click at [1074, 619] on link "5" at bounding box center [1074, 613] width 18 height 18
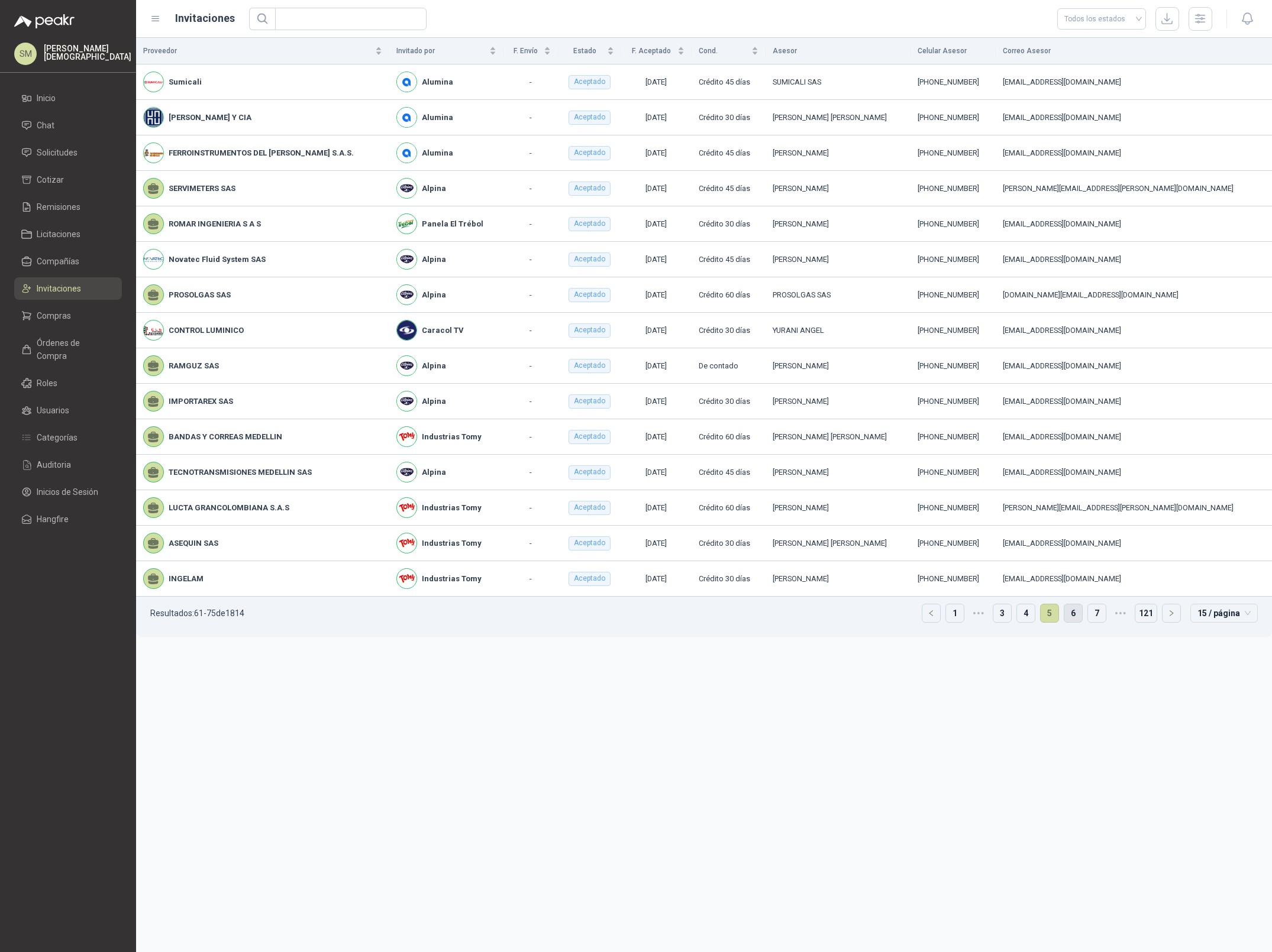
click at [1076, 615] on link "6" at bounding box center [1074, 613] width 18 height 18
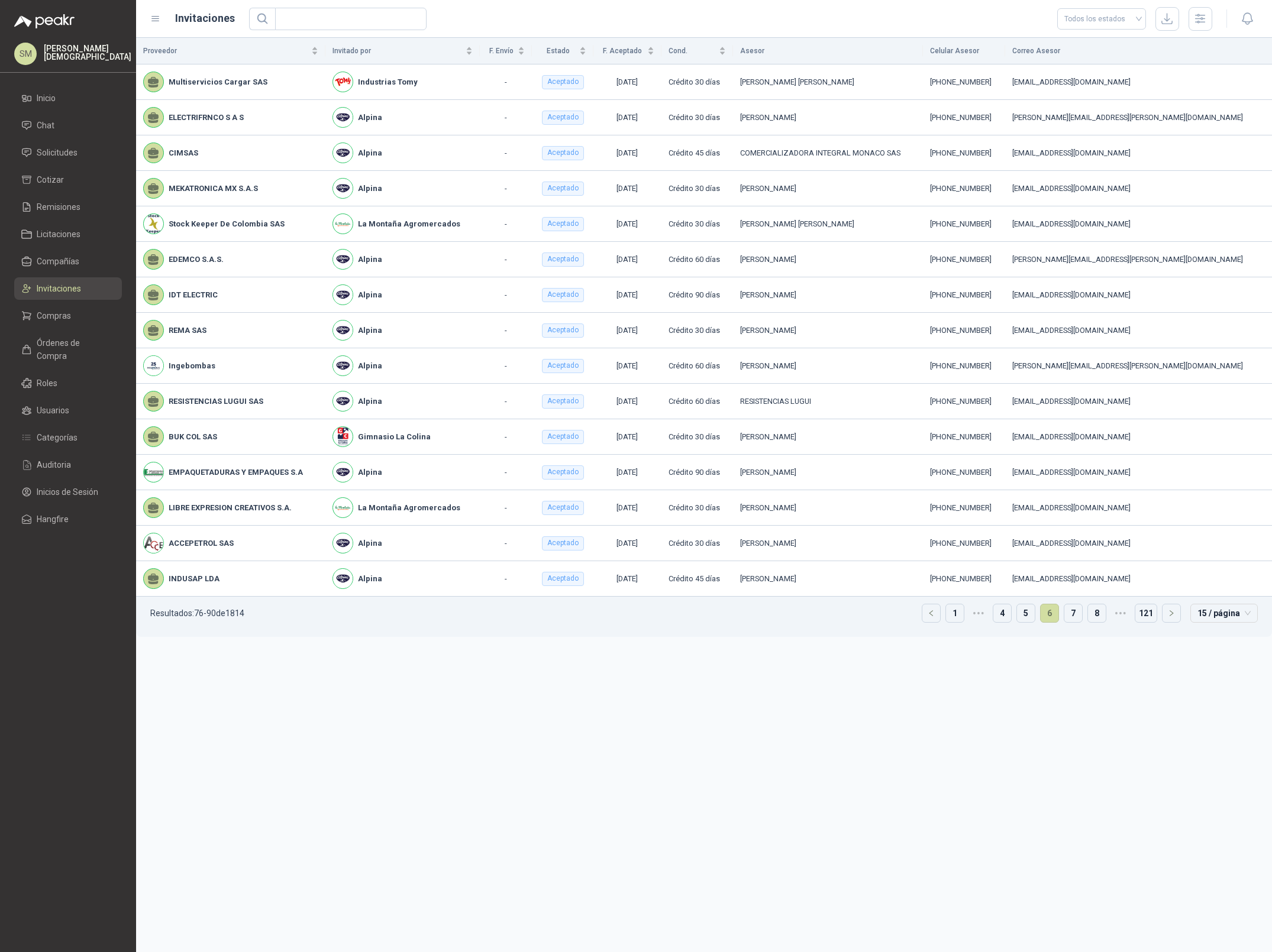
click at [1076, 615] on link "7" at bounding box center [1074, 613] width 18 height 18
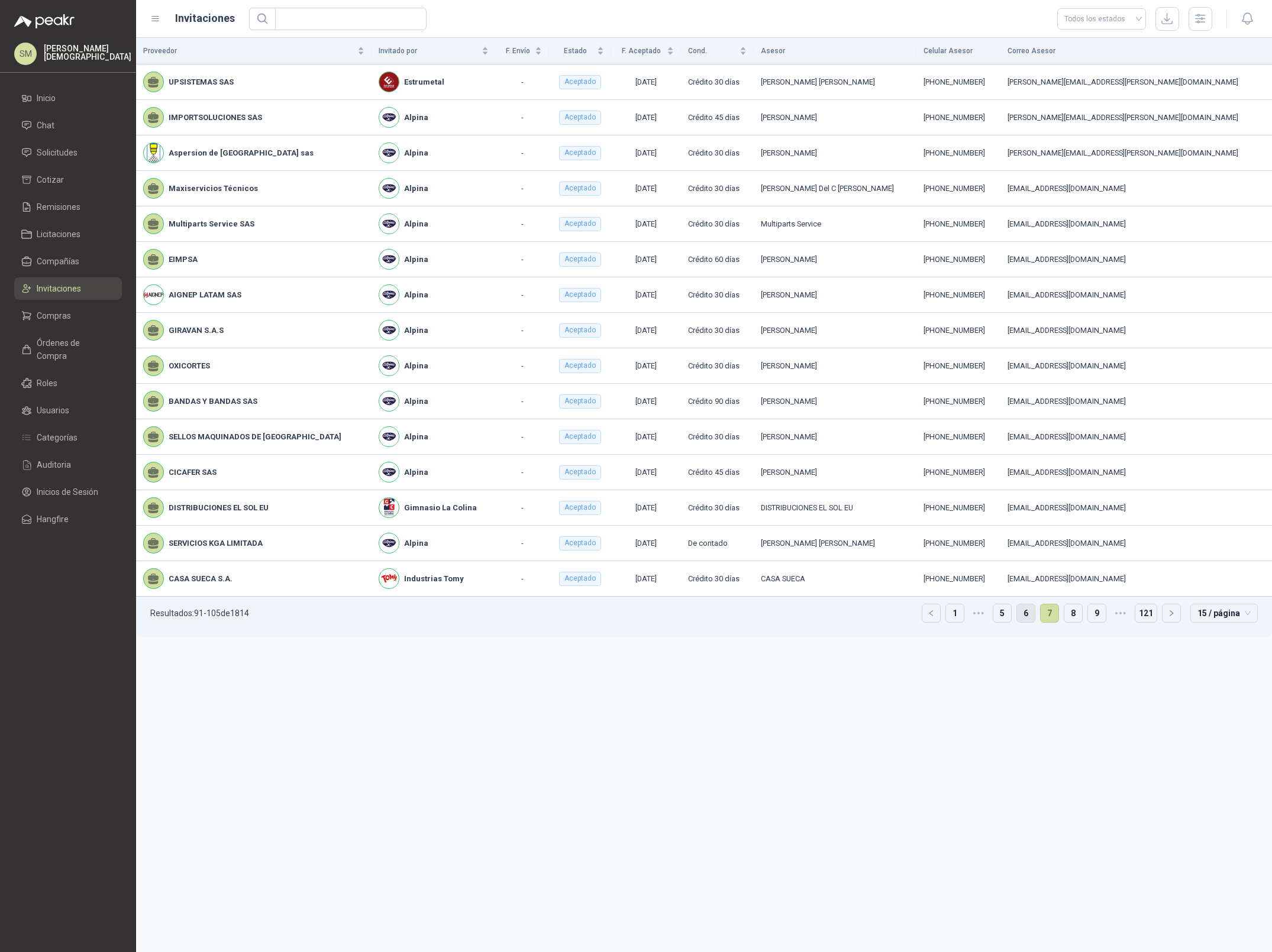
click at [1076, 615] on link "8" at bounding box center [1074, 613] width 18 height 18
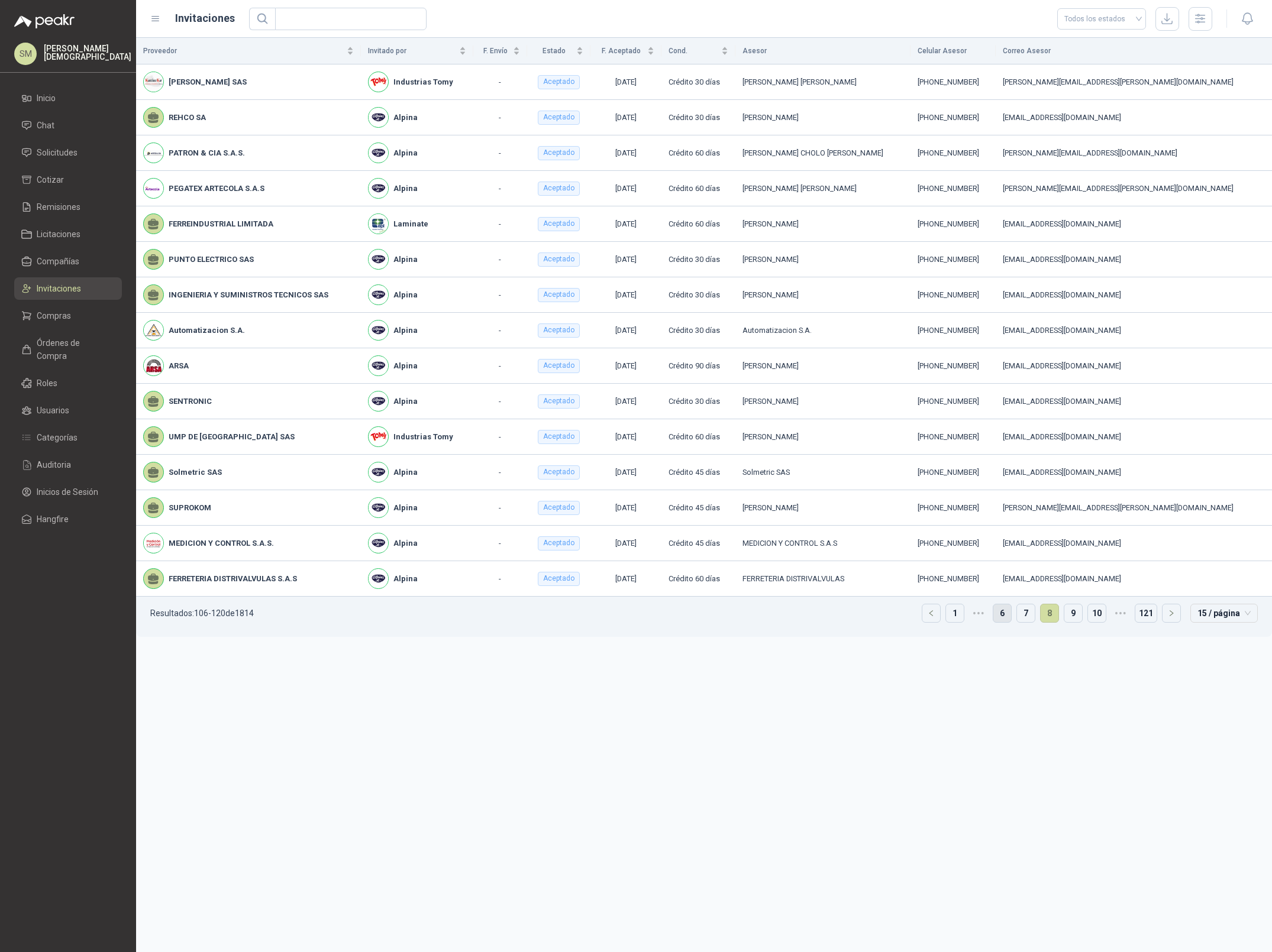
click at [1076, 615] on link "9" at bounding box center [1074, 613] width 18 height 18
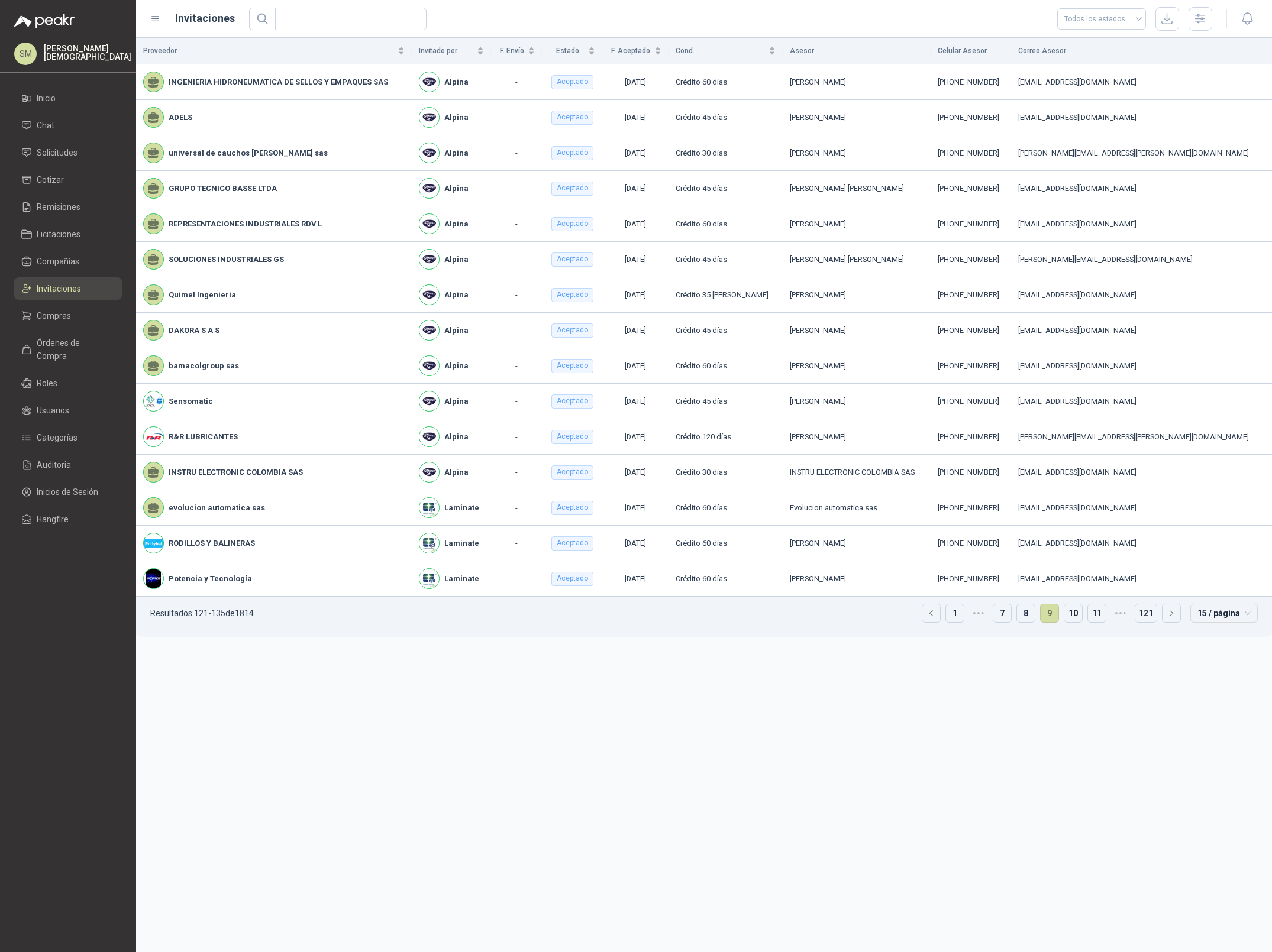
click at [1076, 615] on link "10" at bounding box center [1074, 613] width 18 height 18
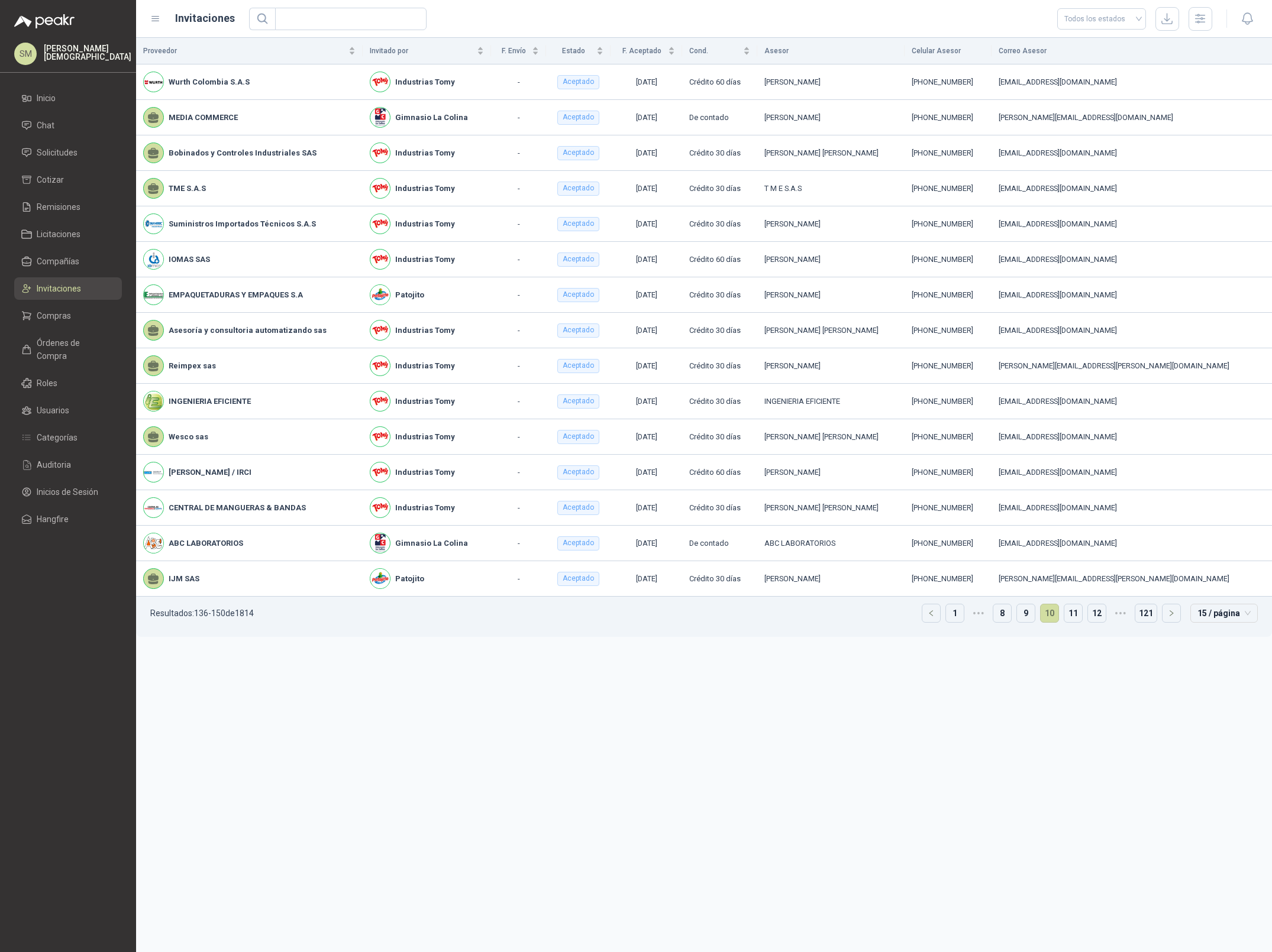
click at [1076, 615] on link "11" at bounding box center [1074, 613] width 18 height 18
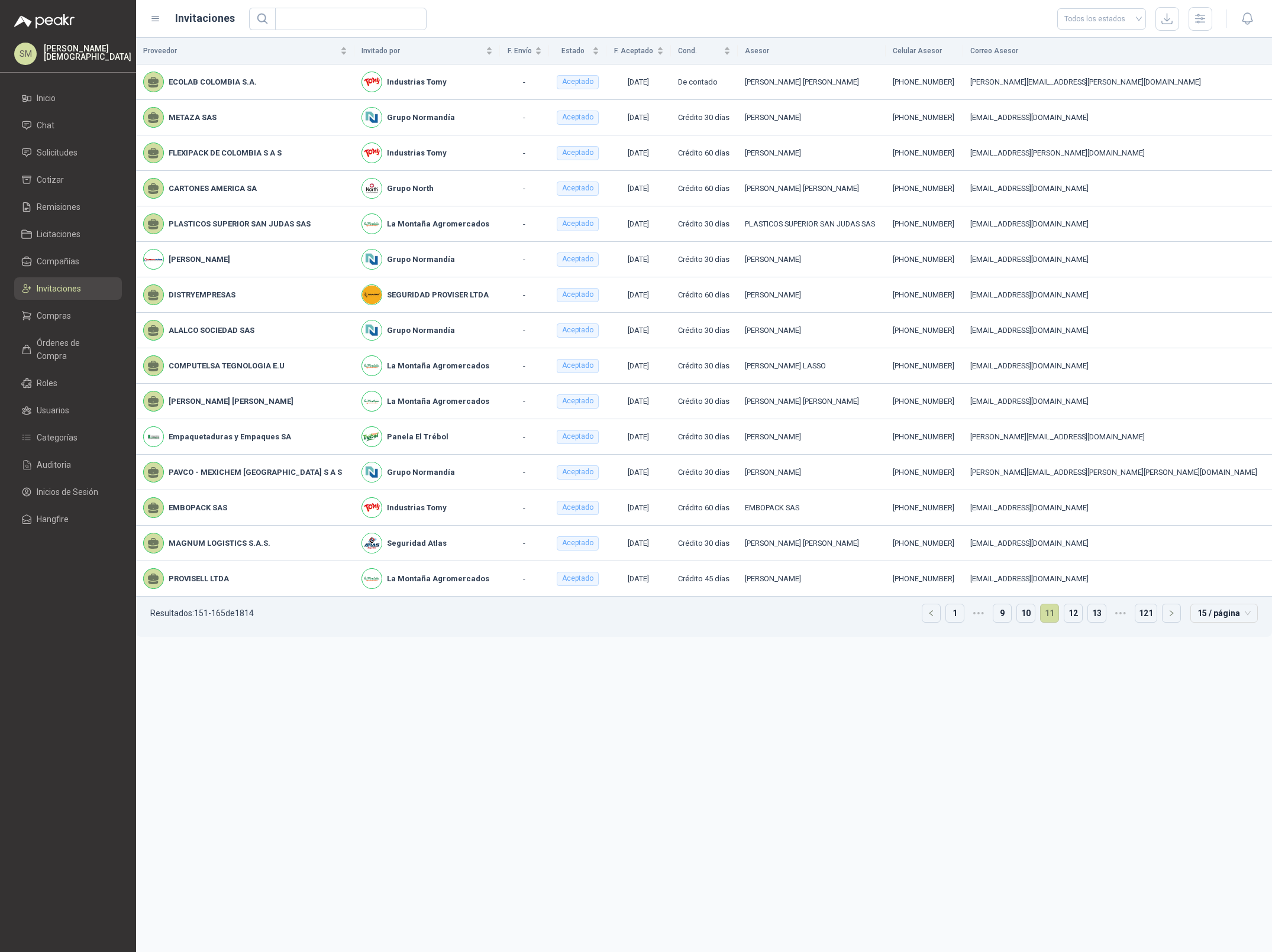
click at [1076, 615] on link "12" at bounding box center [1074, 613] width 18 height 18
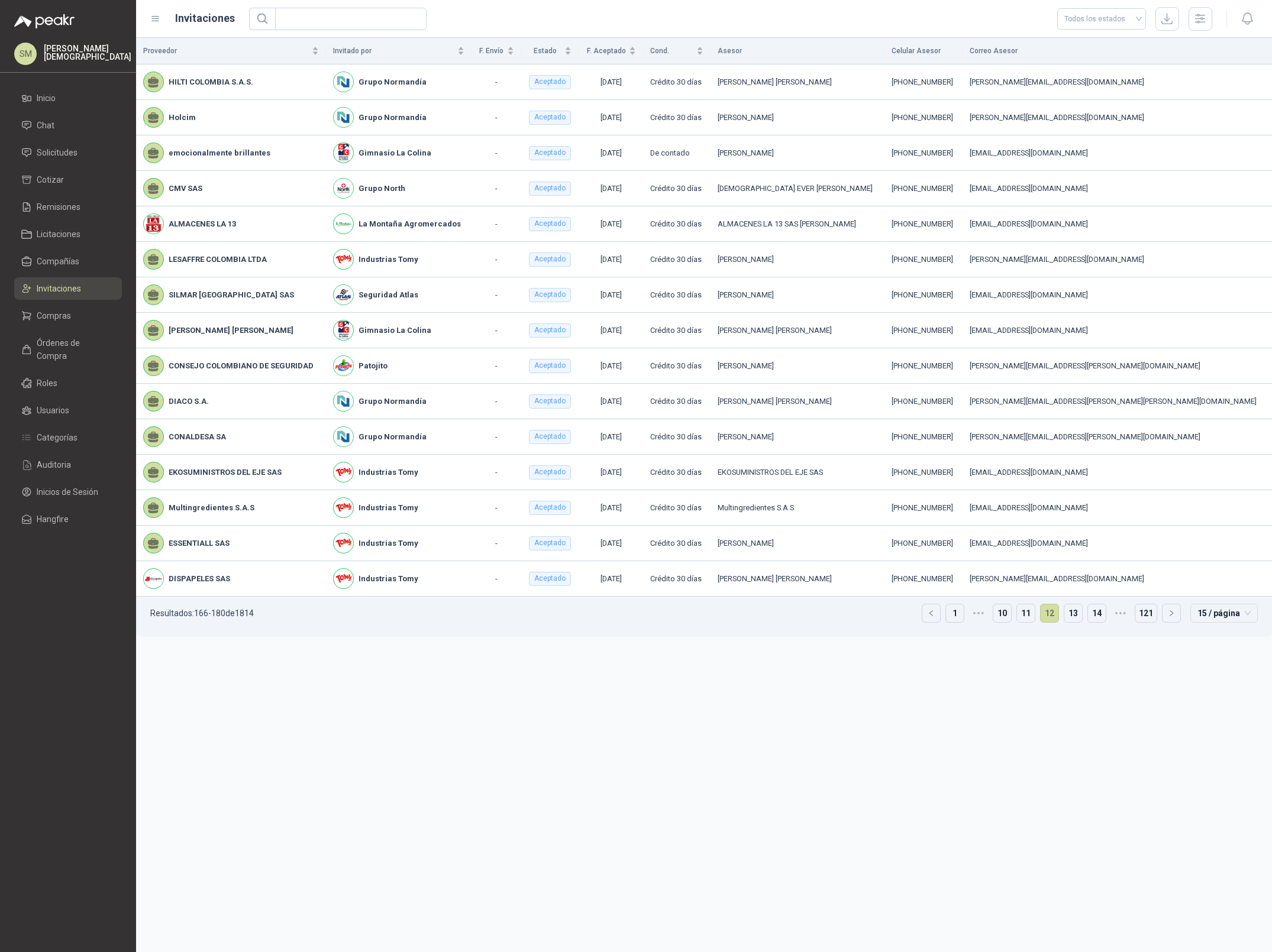
click at [1076, 615] on link "13" at bounding box center [1074, 613] width 18 height 18
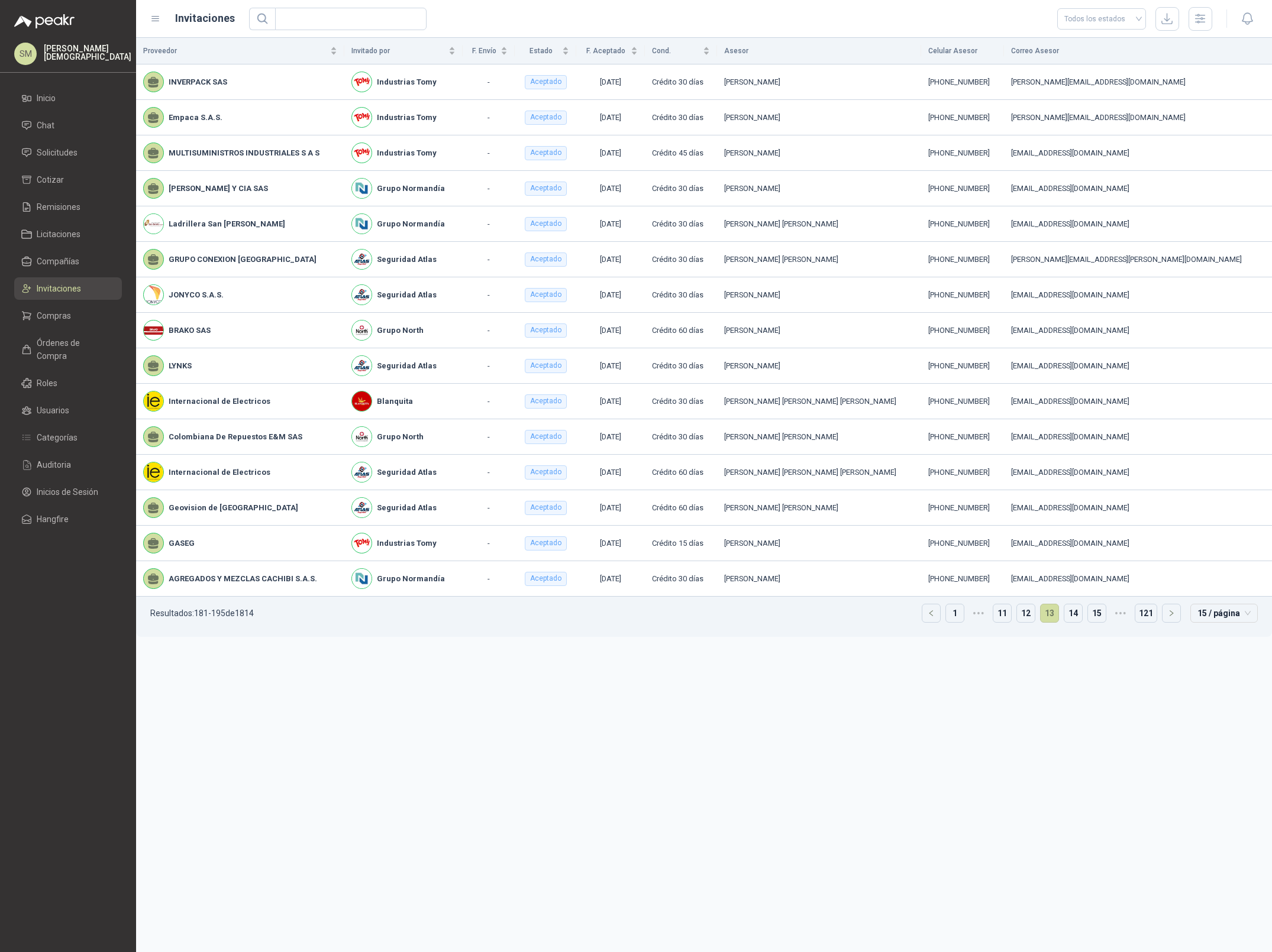
click at [1076, 615] on link "14" at bounding box center [1074, 613] width 18 height 18
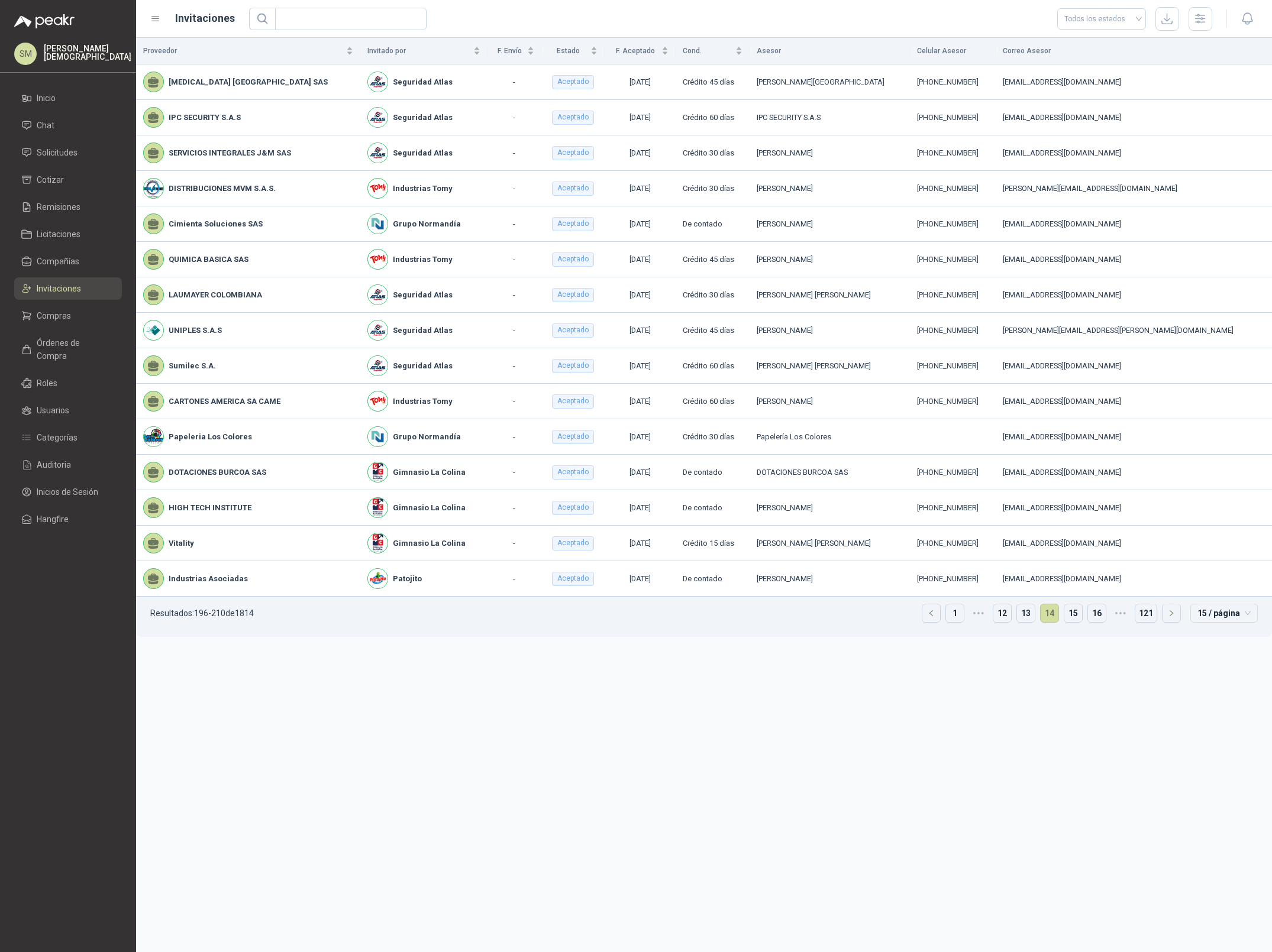
click at [1076, 615] on link "15" at bounding box center [1074, 613] width 18 height 18
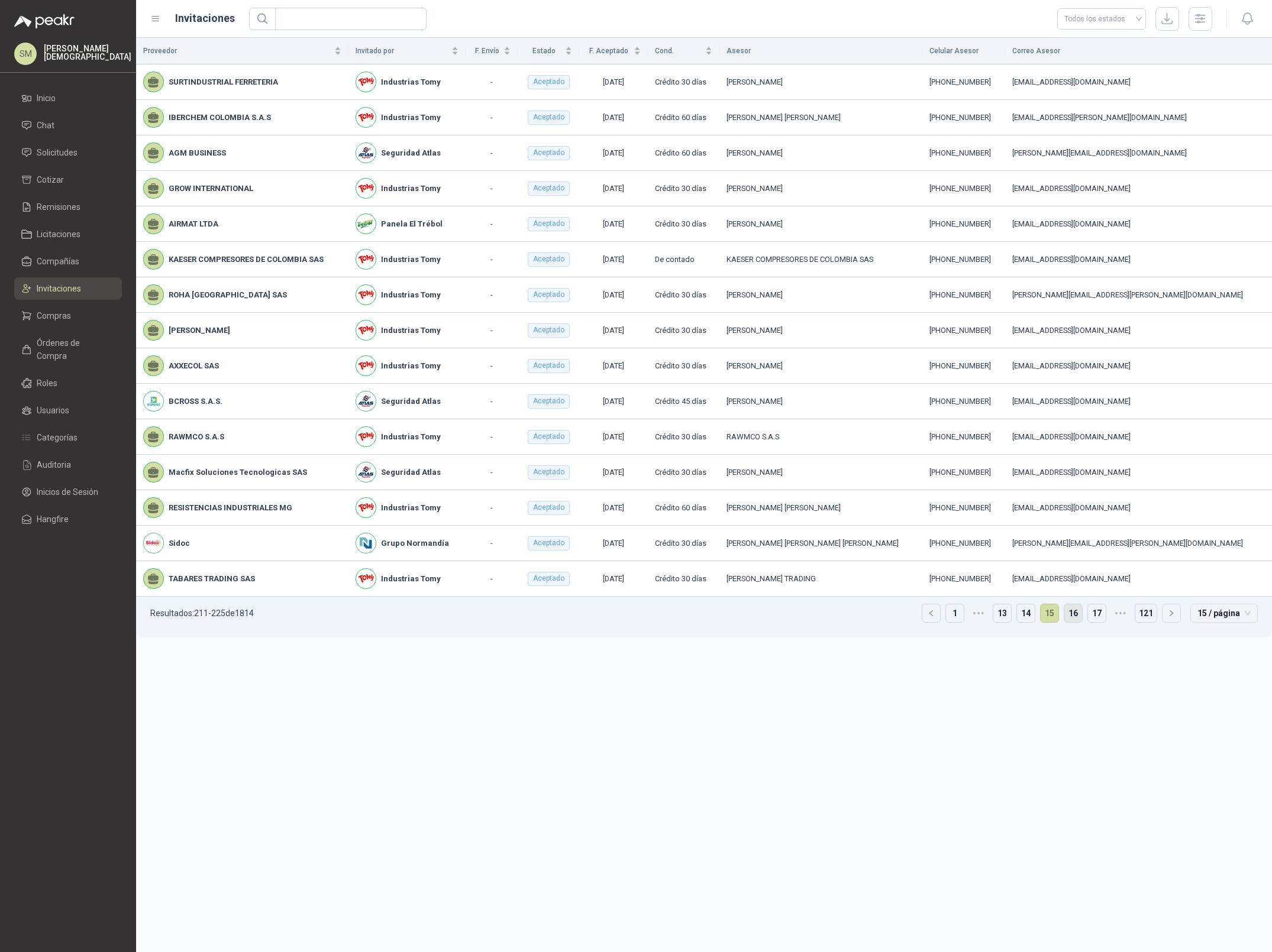
click at [1074, 618] on link "16" at bounding box center [1074, 613] width 18 height 18
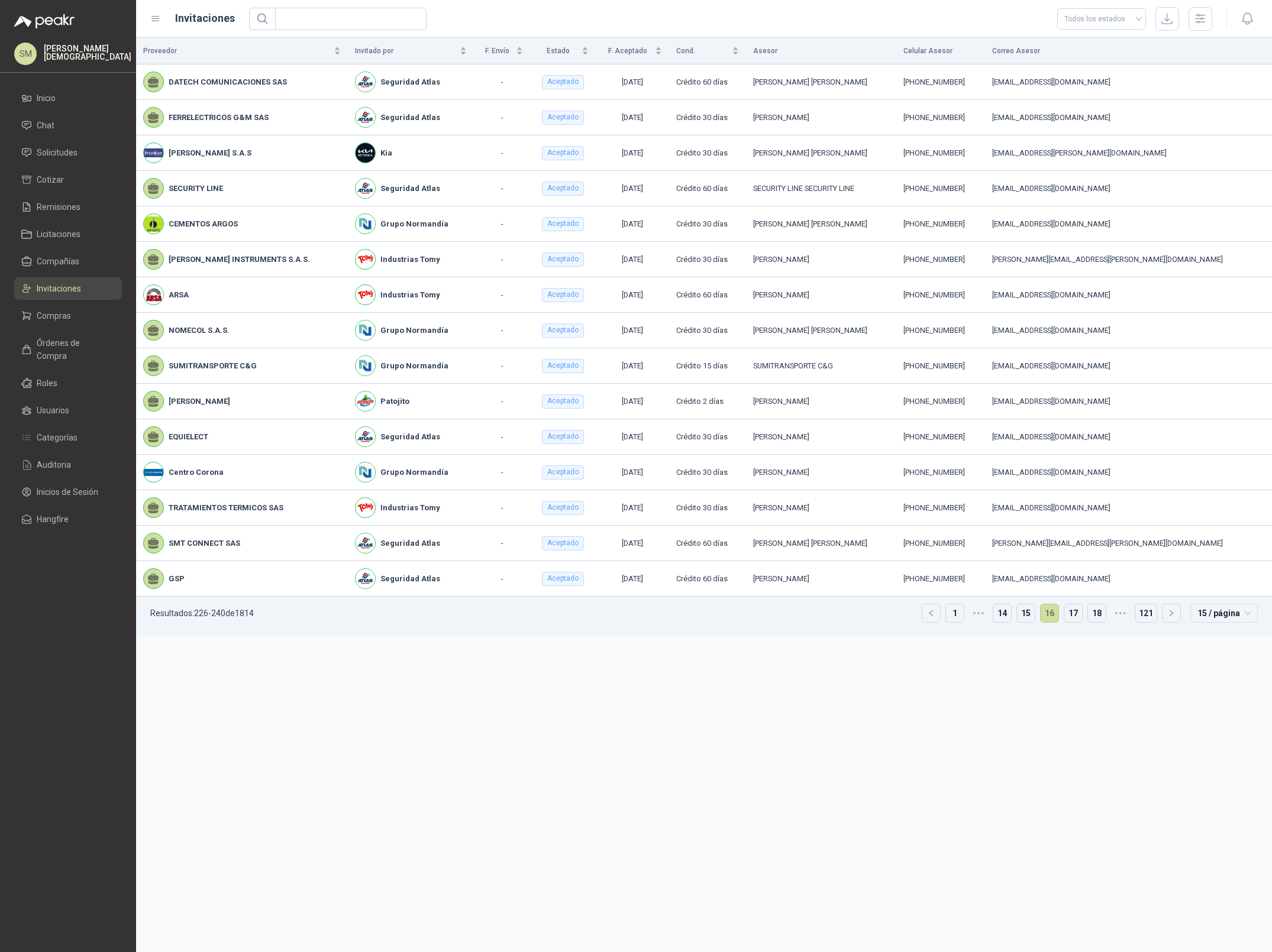
click at [1074, 618] on link "17" at bounding box center [1074, 613] width 18 height 18
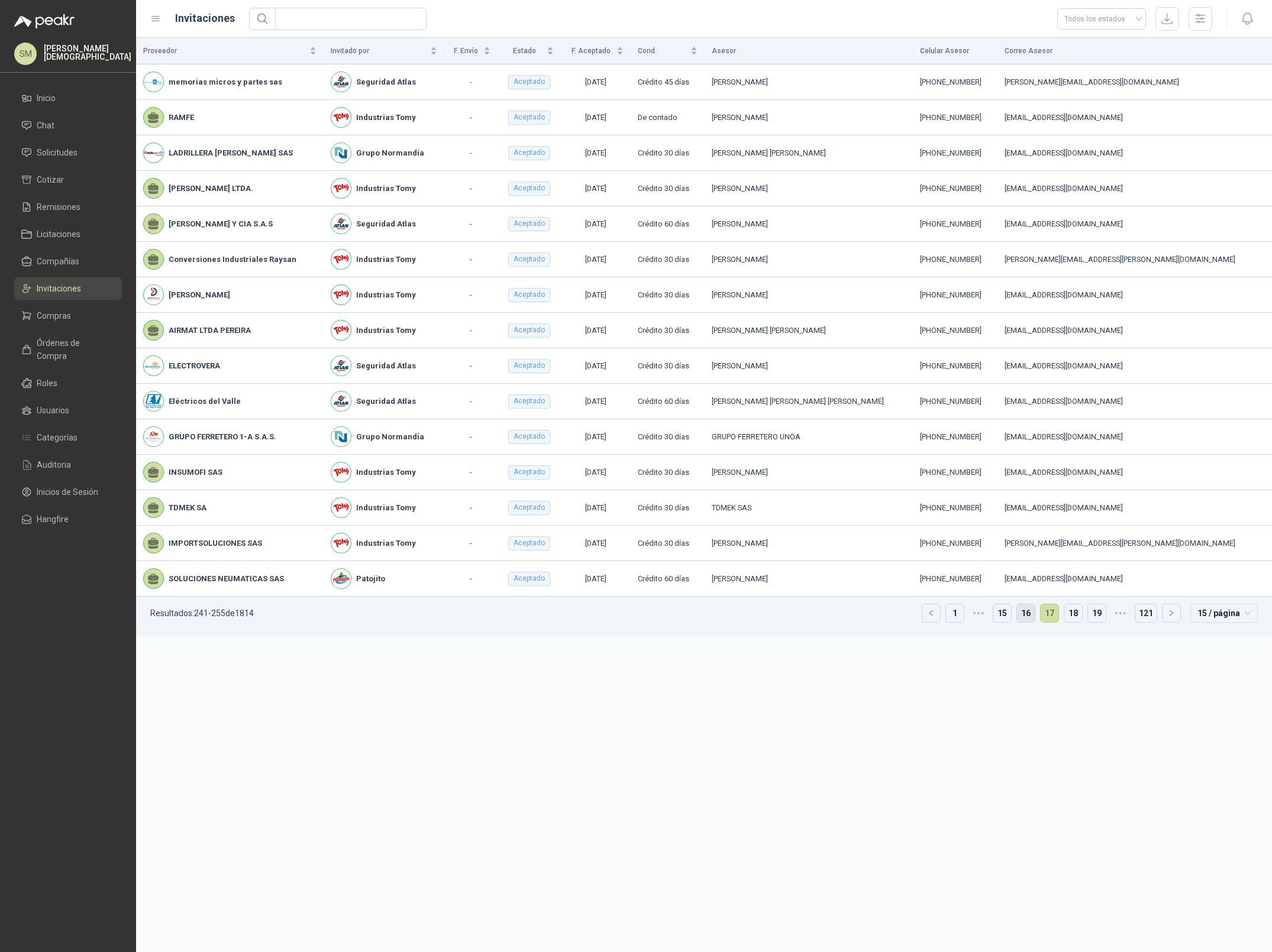
click at [1074, 618] on link "18" at bounding box center [1074, 613] width 18 height 18
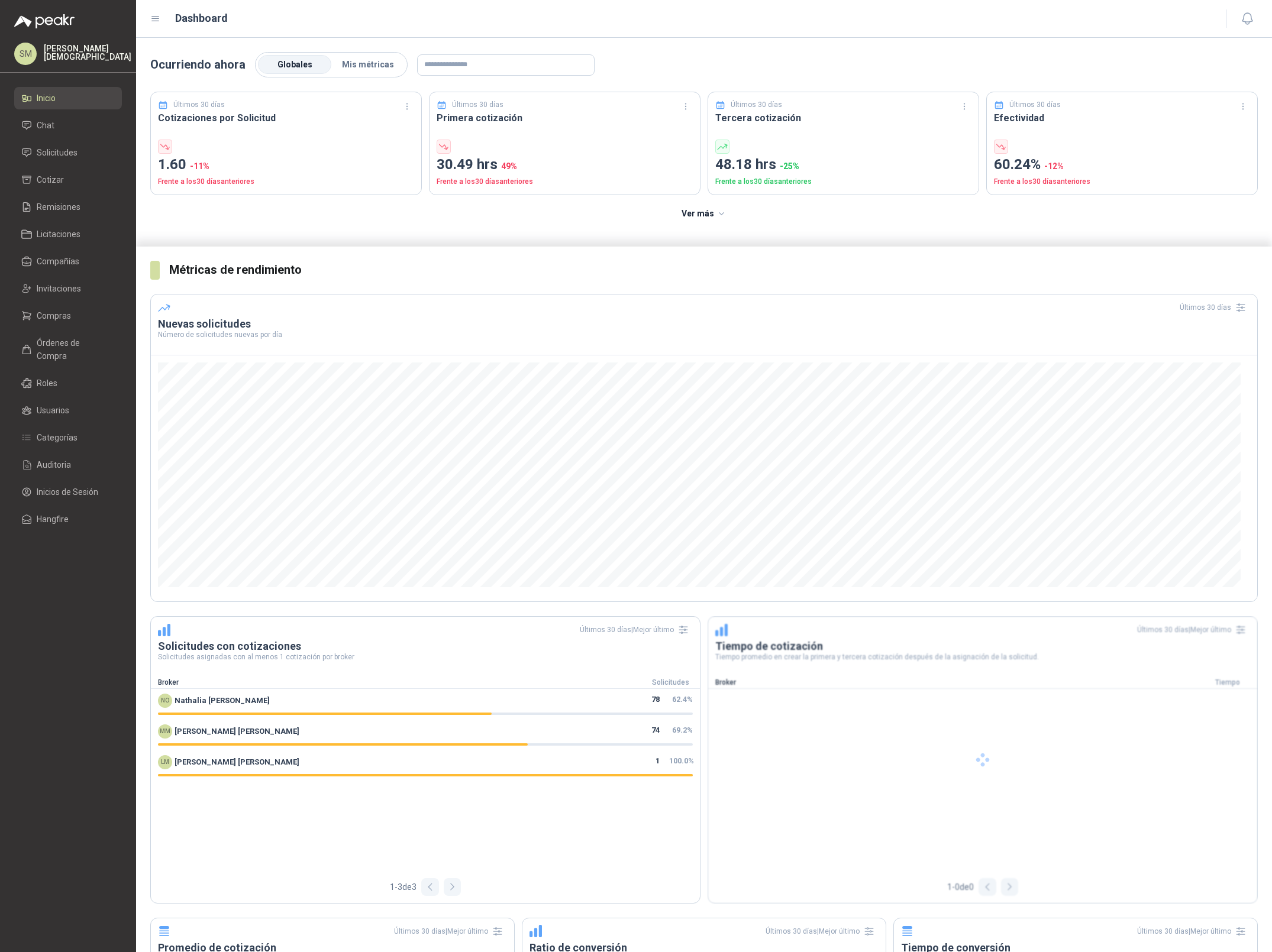
click at [86, 58] on div "Simón Mosquera" at bounding box center [87, 54] width 88 height 19
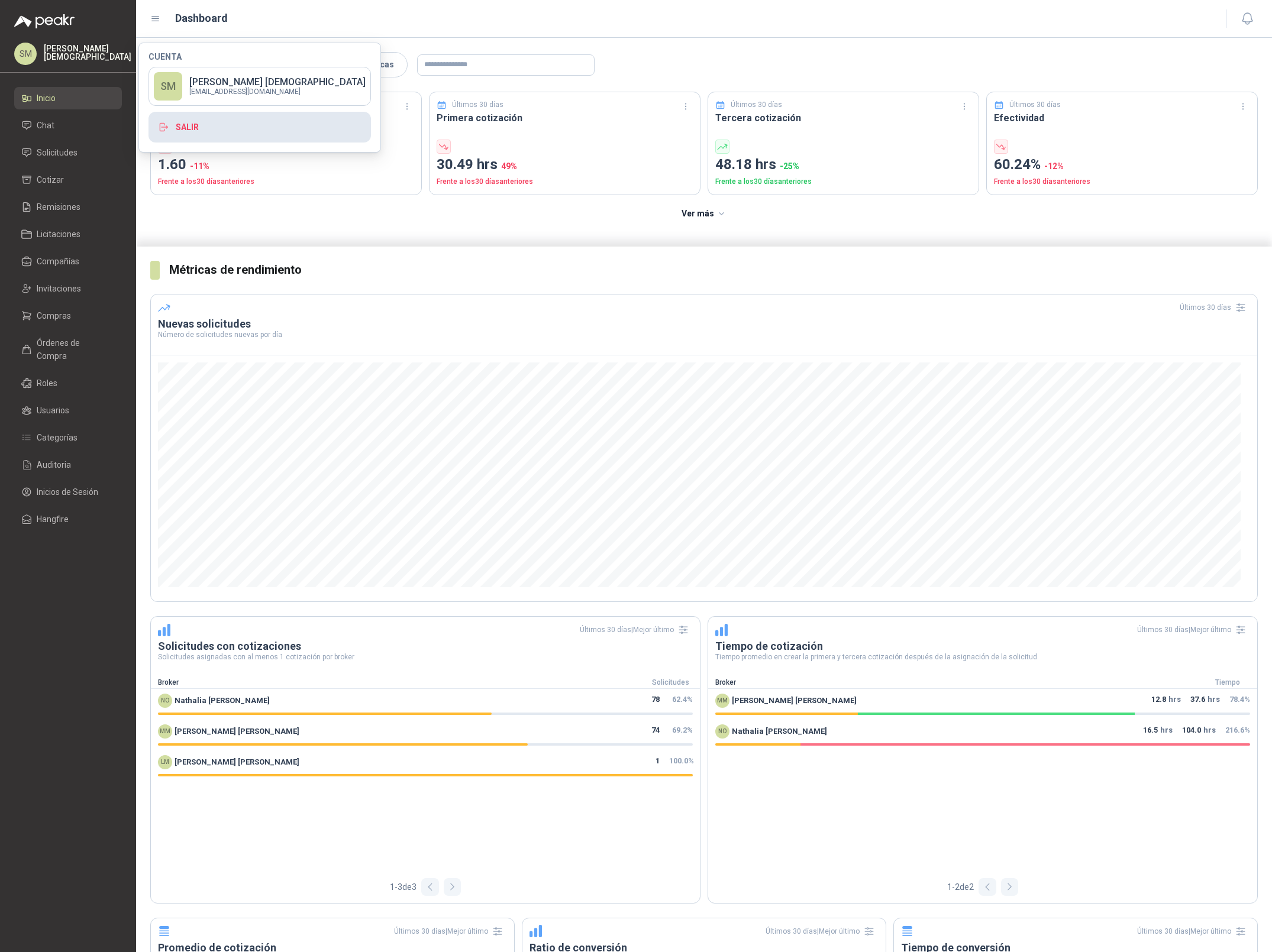
click at [229, 131] on button "Salir" at bounding box center [260, 127] width 223 height 31
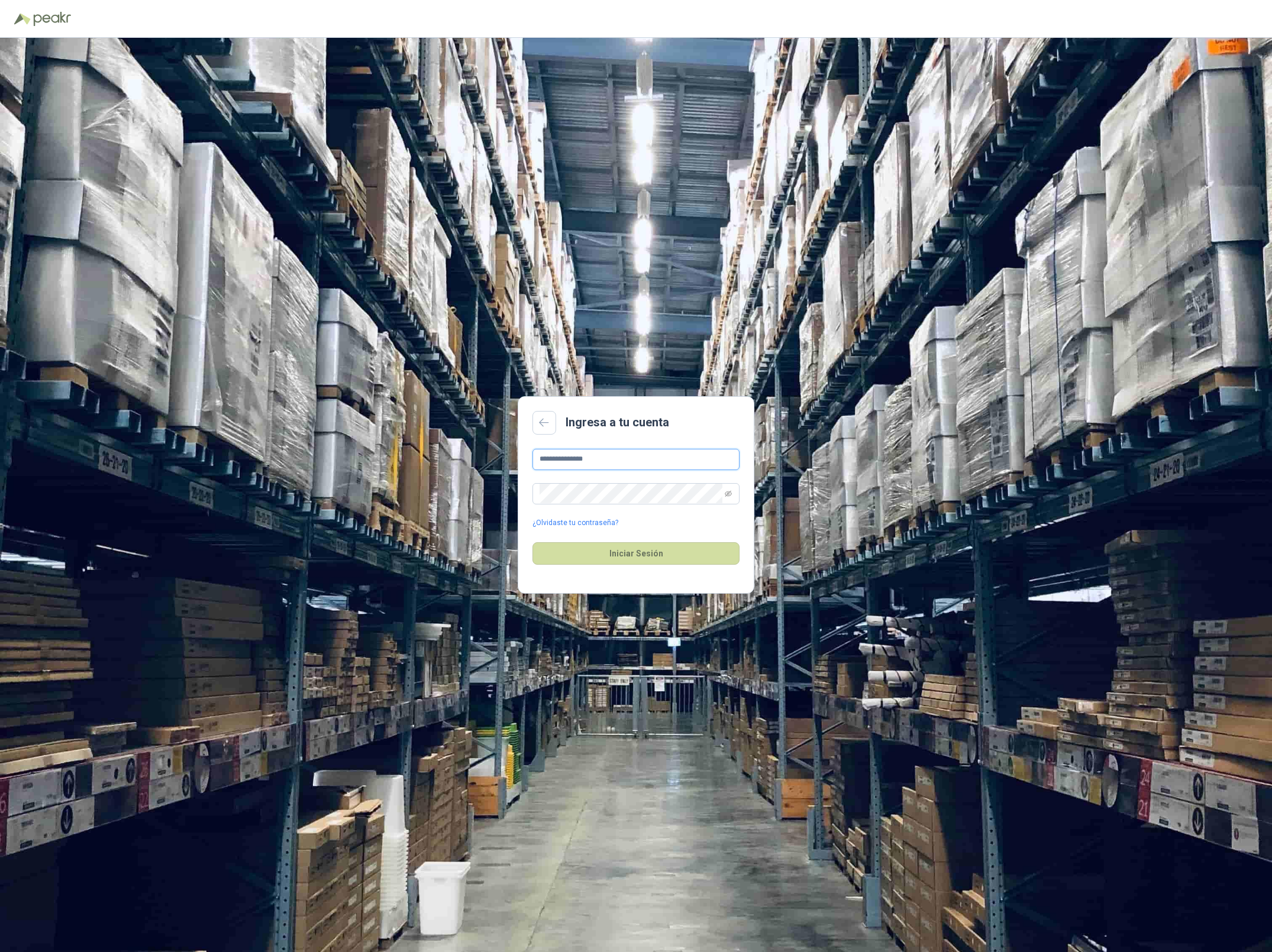
click at [632, 455] on input "**********" at bounding box center [636, 460] width 207 height 22
type input "**********"
drag, startPoint x: 655, startPoint y: 537, endPoint x: 640, endPoint y: 553, distance: 21.9
click at [641, 553] on div "Iniciar Sesión" at bounding box center [636, 553] width 207 height 51
click at [640, 553] on button "Iniciar Sesión" at bounding box center [636, 554] width 207 height 22
